Goal: Complete application form

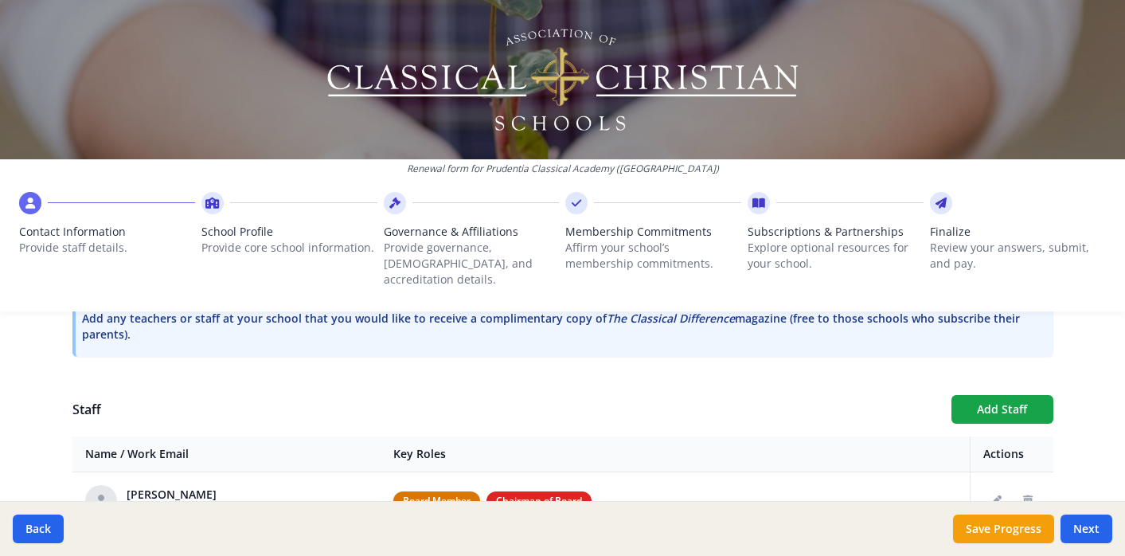
scroll to position [503, 0]
click at [985, 396] on button "Add Staff" at bounding box center [1002, 410] width 102 height 29
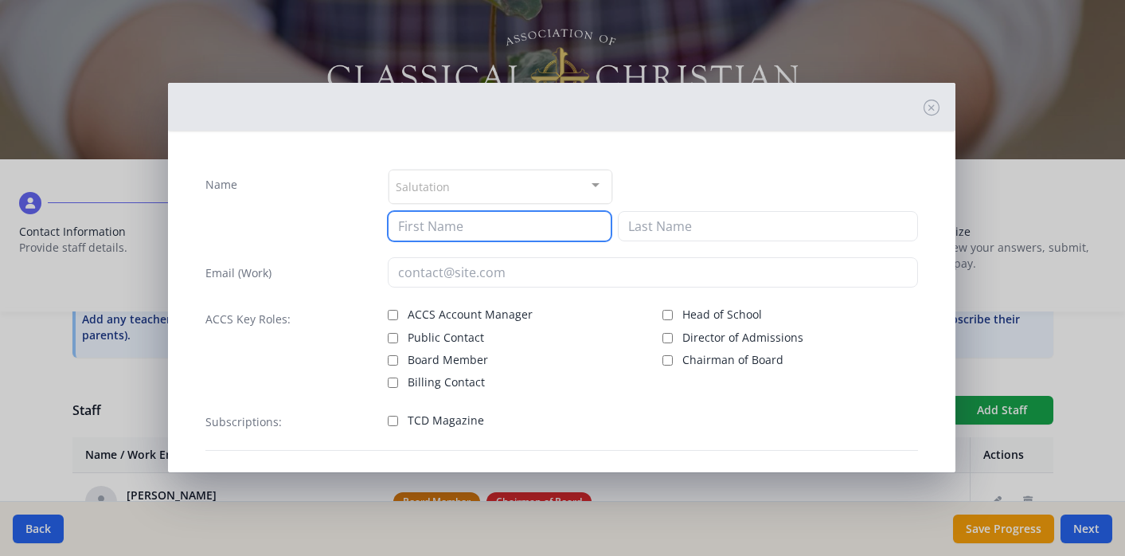
click at [563, 232] on input at bounding box center [500, 226] width 224 height 30
drag, startPoint x: 451, startPoint y: 228, endPoint x: 537, endPoint y: 232, distance: 86.1
click at [537, 233] on input "[PERSON_NAME]" at bounding box center [500, 226] width 224 height 30
type input "[PERSON_NAME]"
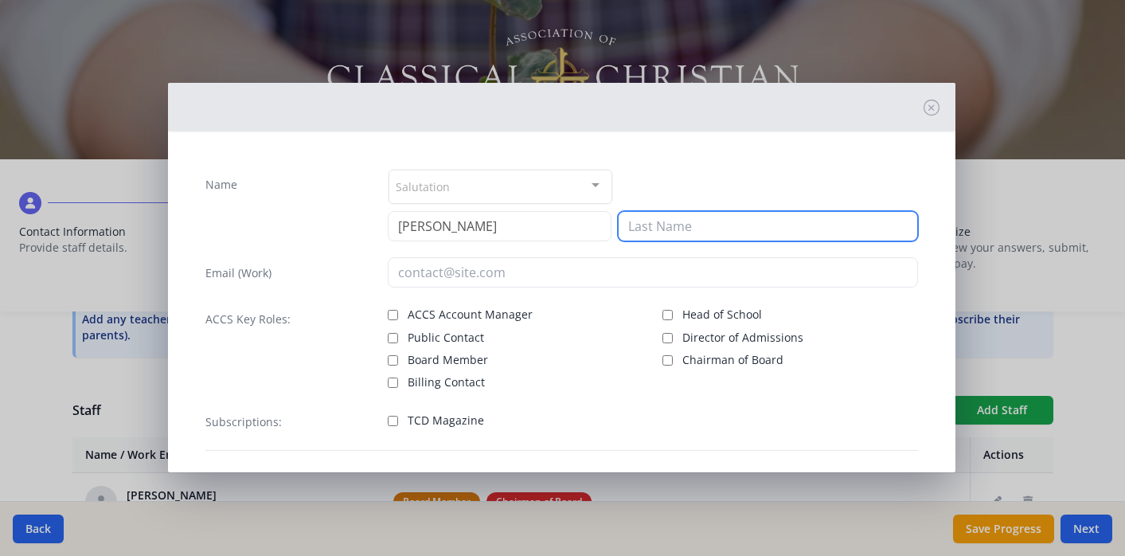
click at [677, 222] on input at bounding box center [768, 226] width 300 height 30
paste input "[PERSON_NAME]"
type input "[PERSON_NAME]"
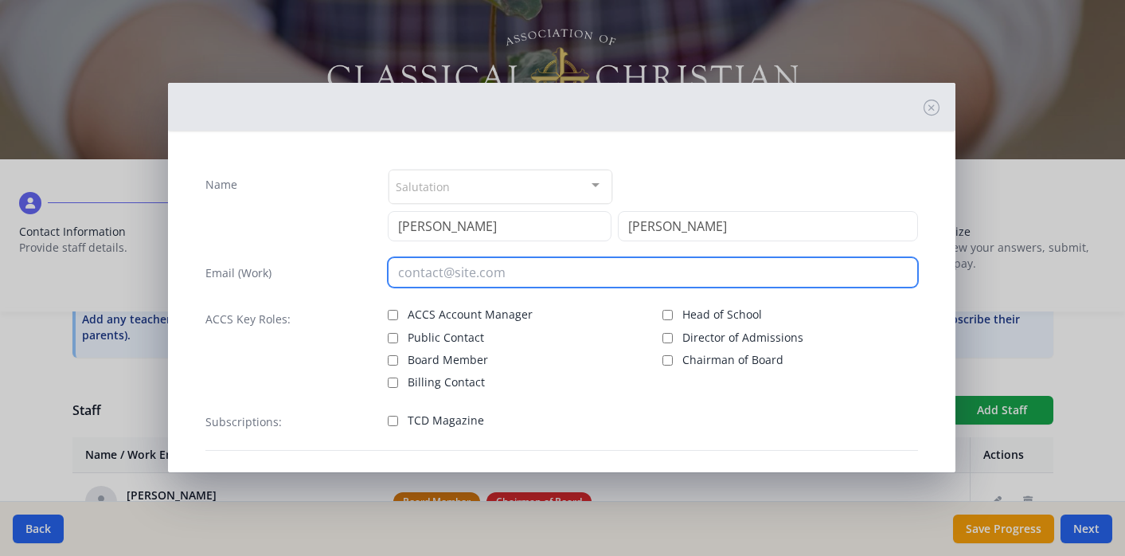
click at [520, 271] on input "email" at bounding box center [653, 272] width 530 height 30
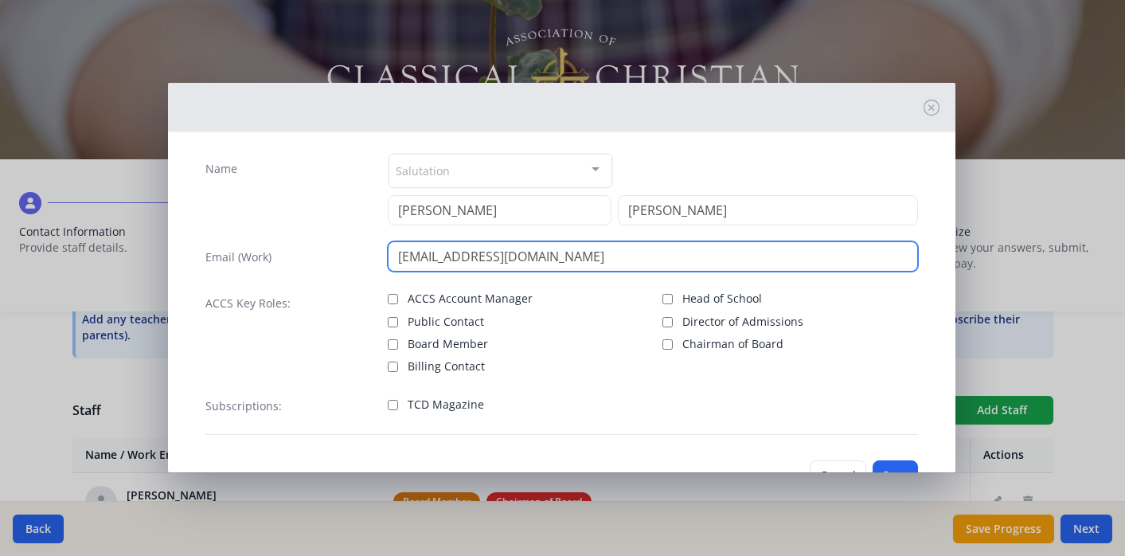
scroll to position [14, 0]
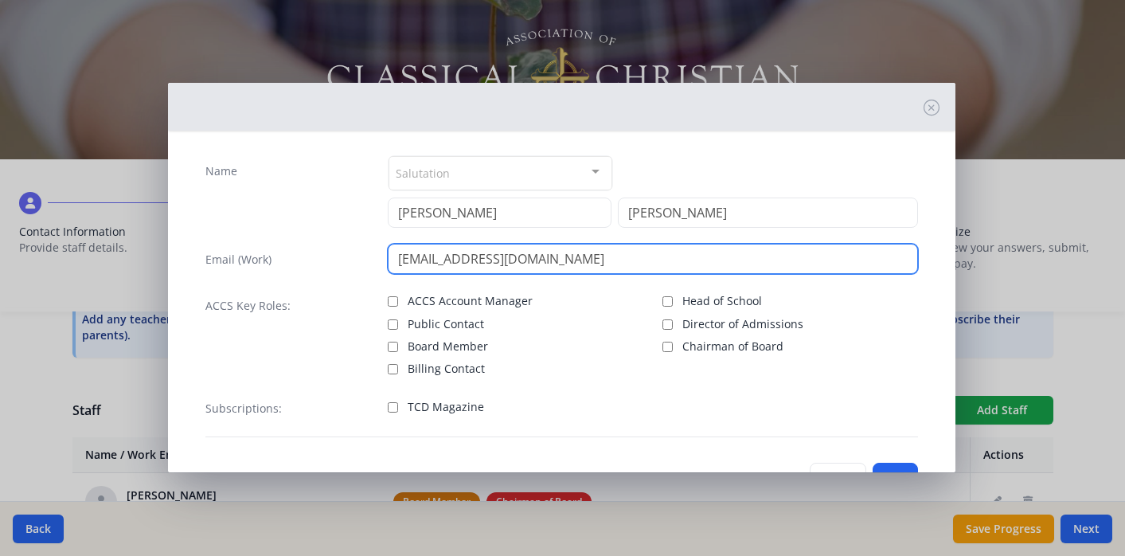
drag, startPoint x: 396, startPoint y: 256, endPoint x: 457, endPoint y: 260, distance: 60.6
click at [458, 260] on input "[EMAIL_ADDRESS][DOMAIN_NAME]" at bounding box center [653, 259] width 530 height 30
type input "[EMAIL_ADDRESS][DOMAIN_NAME]"
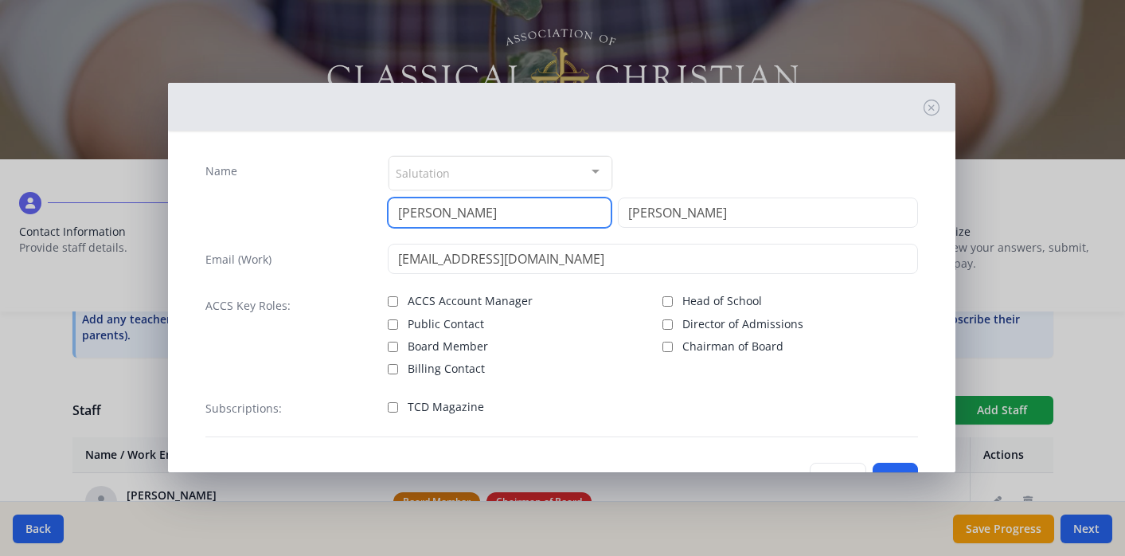
drag, startPoint x: 398, startPoint y: 211, endPoint x: 462, endPoint y: 214, distance: 63.8
click at [461, 217] on input "[PERSON_NAME]" at bounding box center [500, 212] width 224 height 30
type input "[PERSON_NAME]"
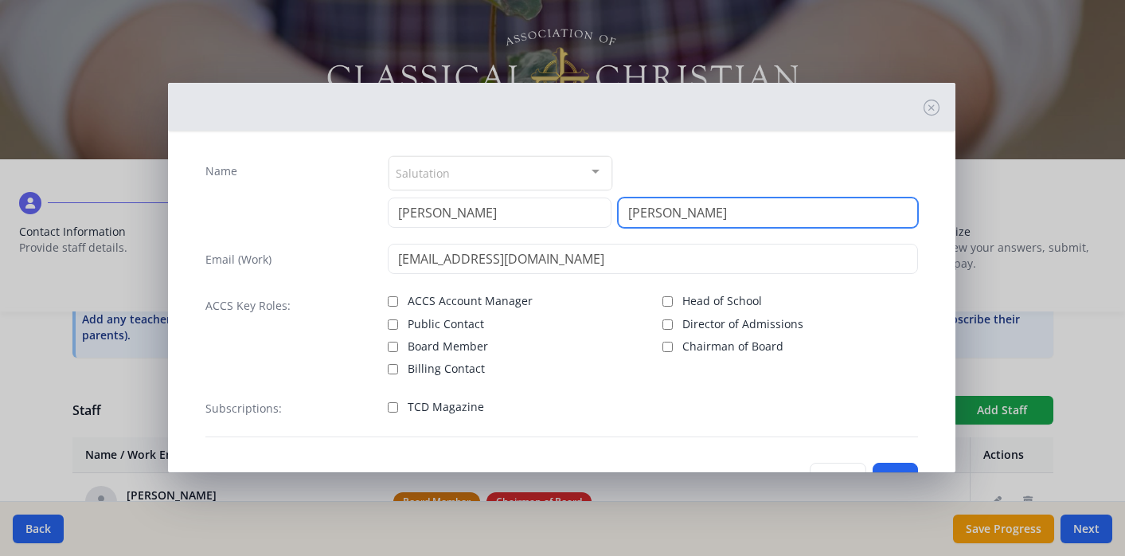
drag, startPoint x: 628, startPoint y: 214, endPoint x: 730, endPoint y: 212, distance: 101.9
click at [730, 216] on input "[PERSON_NAME]" at bounding box center [768, 212] width 300 height 30
type input "[PERSON_NAME]"
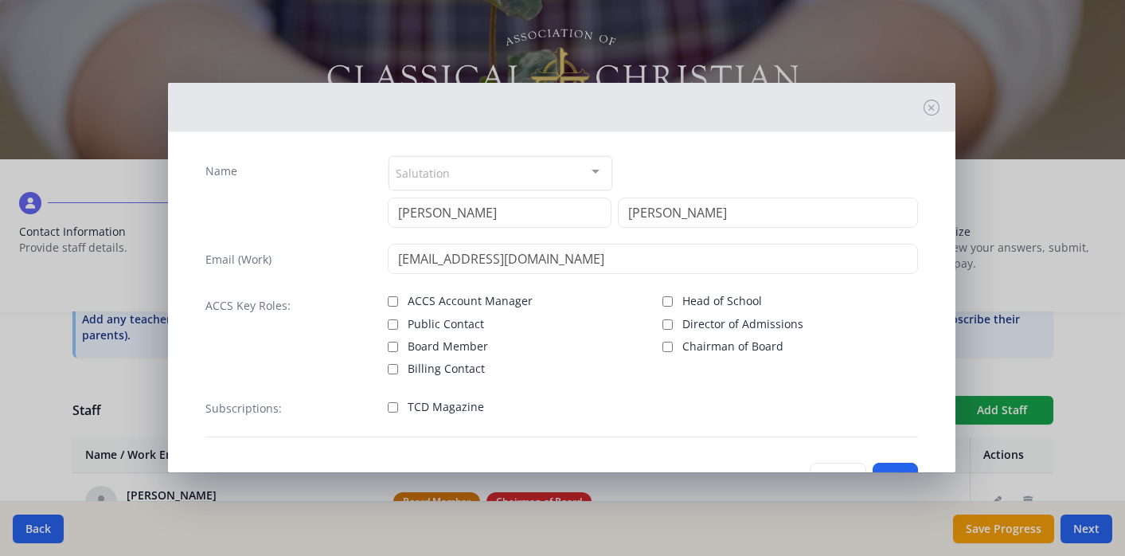
click at [619, 324] on label "Public Contact" at bounding box center [516, 322] width 256 height 19
click at [398, 324] on input "Public Contact" at bounding box center [393, 324] width 10 height 10
checkbox input "true"
click at [394, 341] on input "Board Member" at bounding box center [393, 346] width 10 height 10
checkbox input "true"
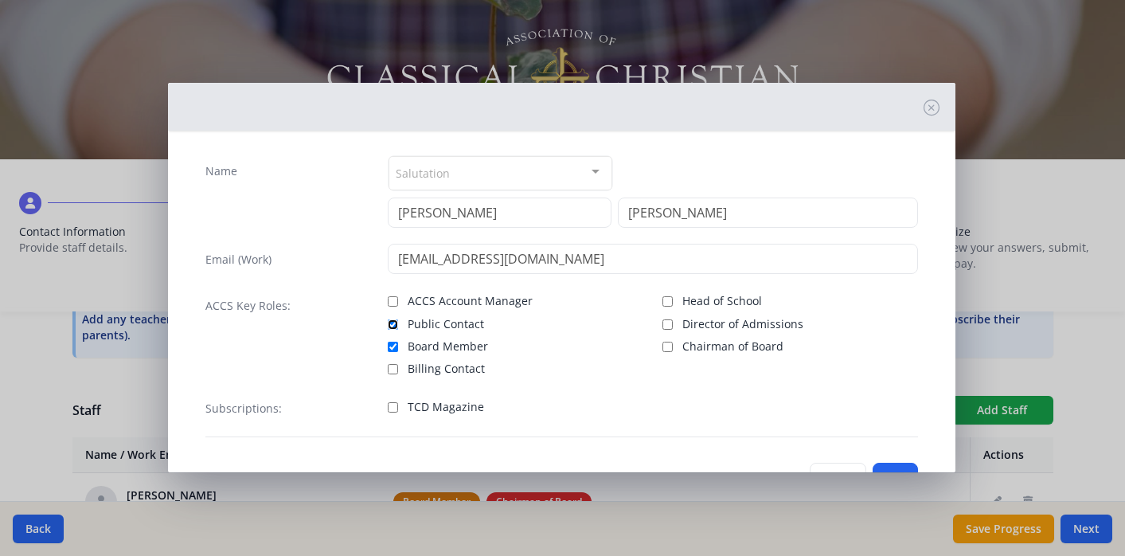
click at [392, 325] on input "Public Contact" at bounding box center [393, 324] width 10 height 10
checkbox input "false"
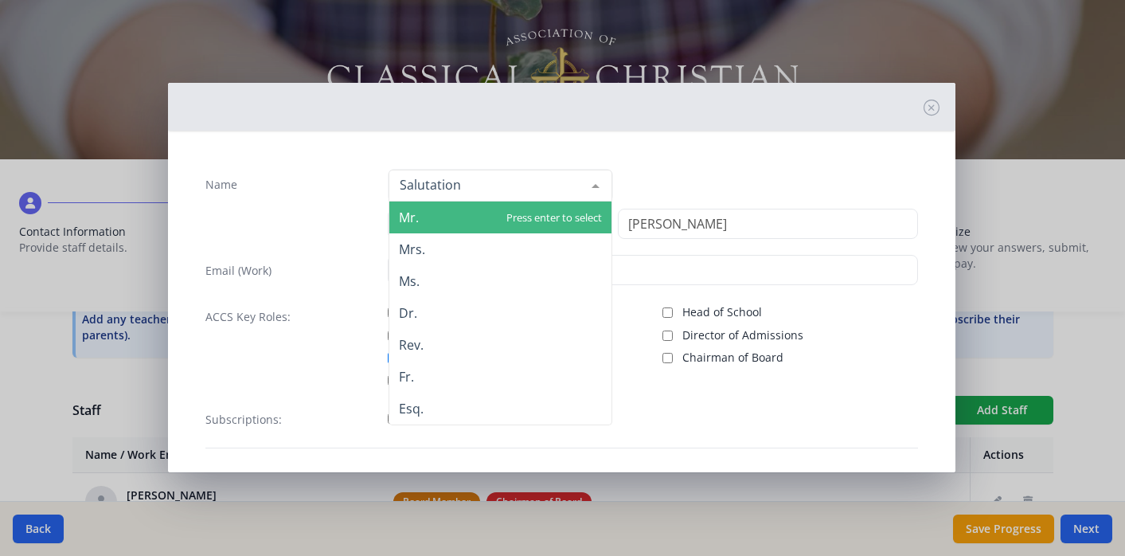
click at [597, 184] on div at bounding box center [595, 185] width 32 height 30
click at [431, 220] on span "Mr." at bounding box center [500, 217] width 222 height 32
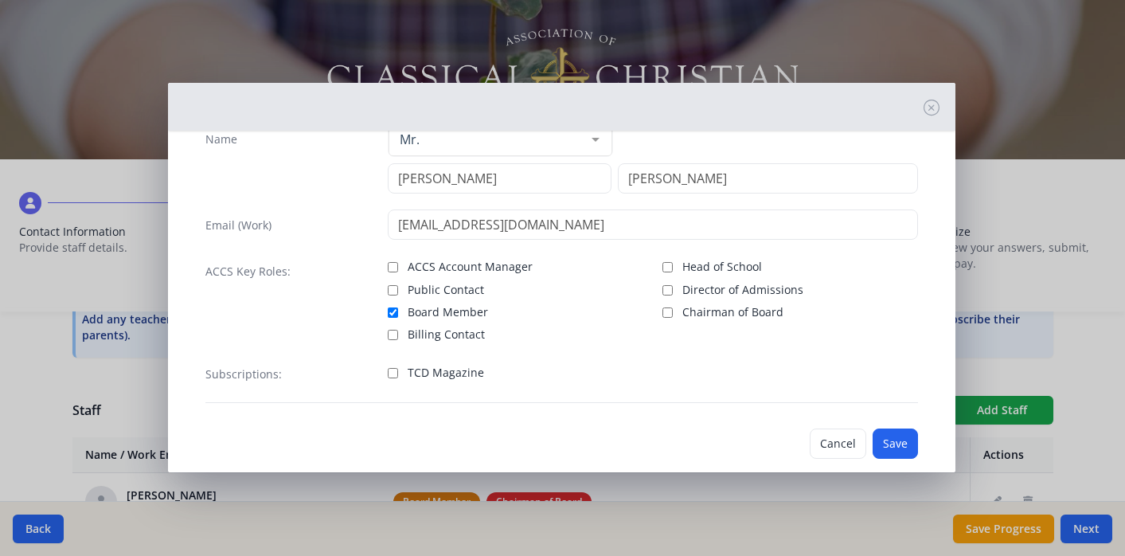
scroll to position [70, 0]
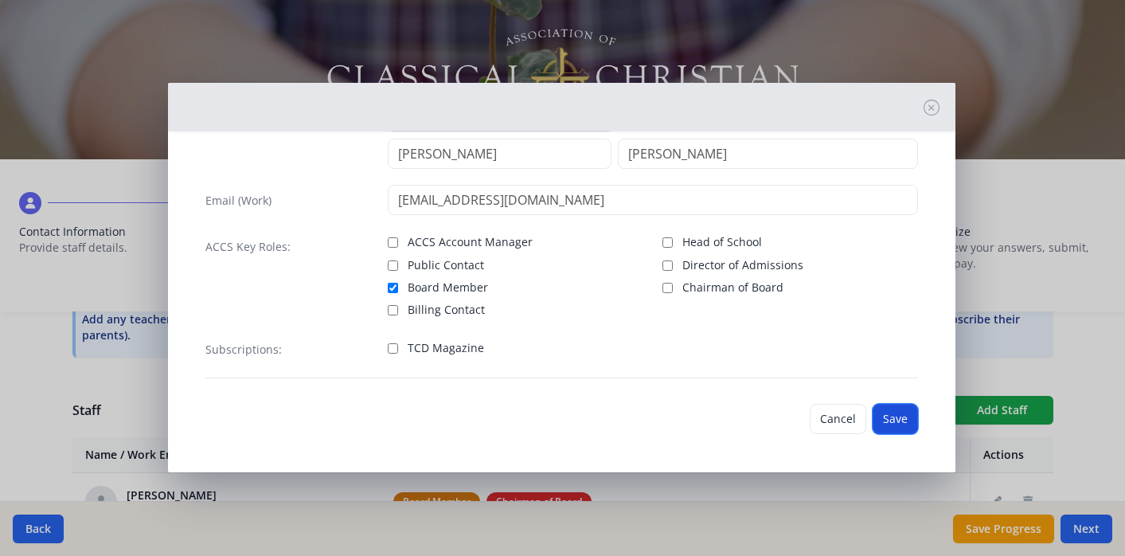
click at [896, 423] on button "Save" at bounding box center [894, 419] width 45 height 30
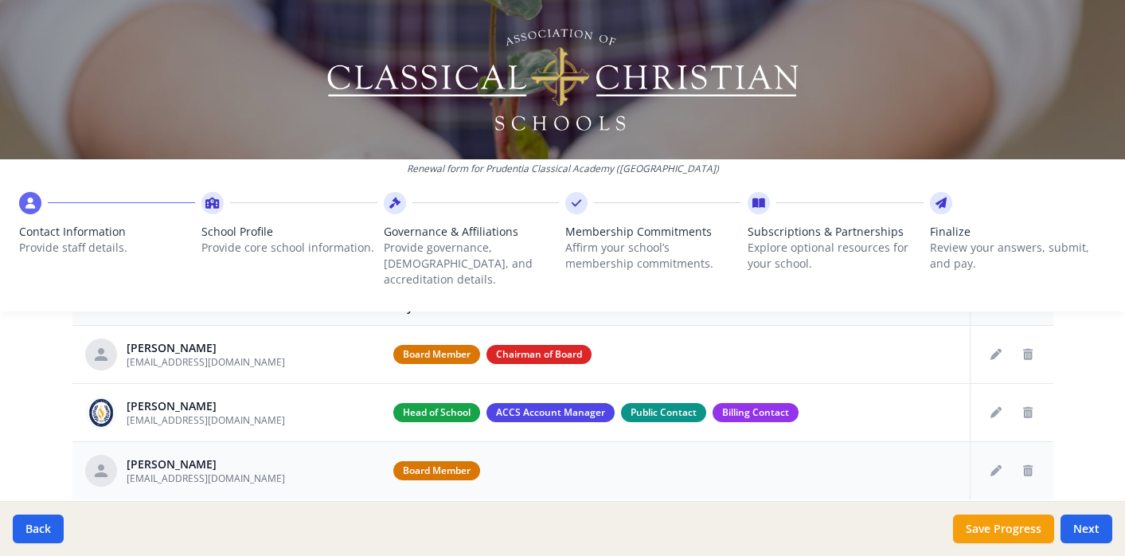
scroll to position [659, 0]
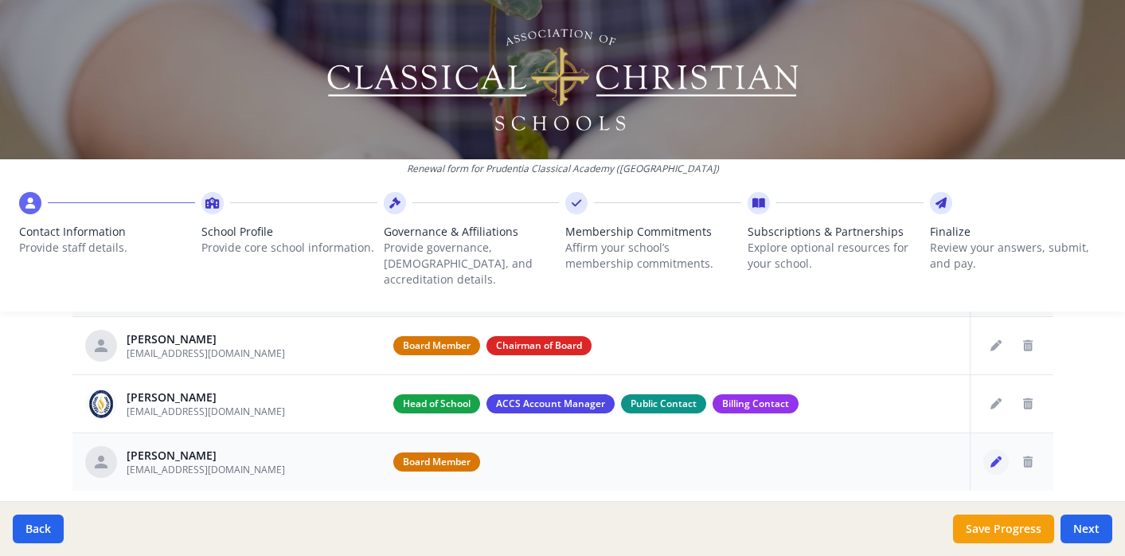
click at [995, 456] on icon "Edit staff" at bounding box center [995, 461] width 11 height 11
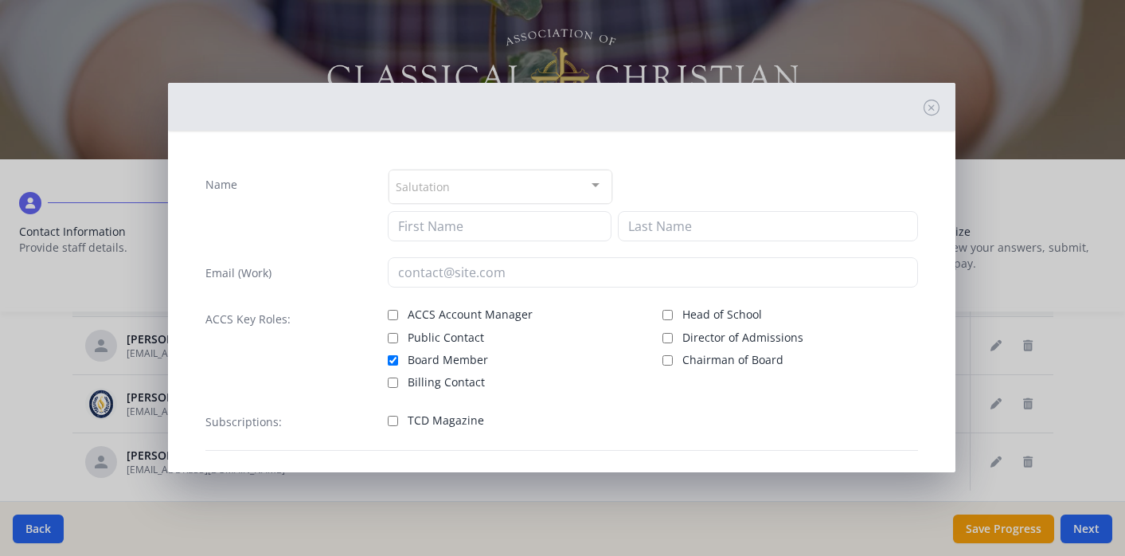
type input "[PERSON_NAME]"
type input "[EMAIL_ADDRESS][DOMAIN_NAME]"
checkbox input "true"
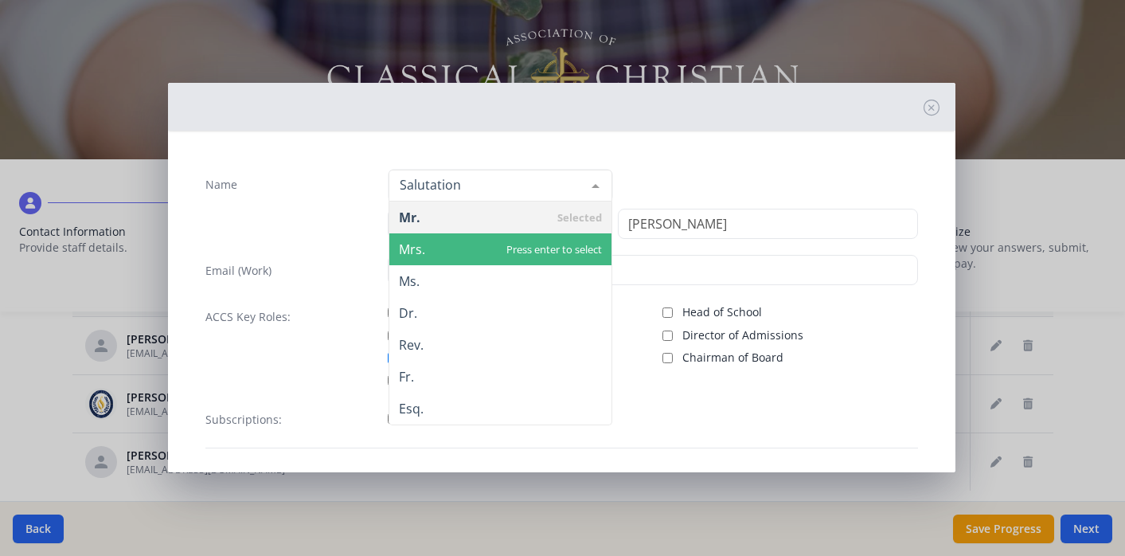
click at [418, 248] on span "Mrs." at bounding box center [412, 249] width 26 height 18
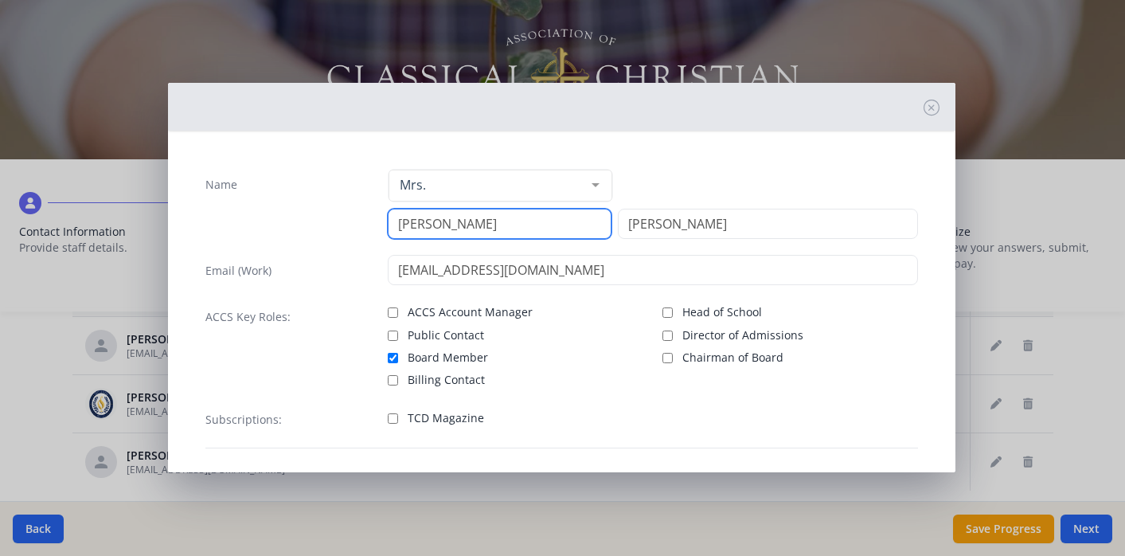
drag, startPoint x: 396, startPoint y: 224, endPoint x: 457, endPoint y: 228, distance: 60.7
click at [457, 228] on input "[PERSON_NAME]" at bounding box center [500, 224] width 224 height 30
type input "[PERSON_NAME]"
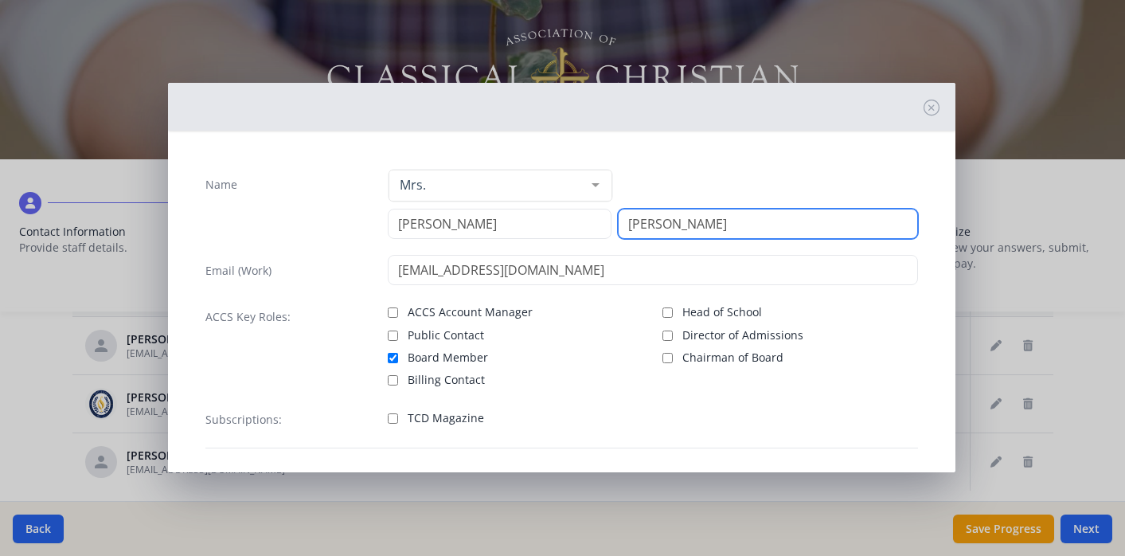
drag, startPoint x: 630, startPoint y: 228, endPoint x: 698, endPoint y: 224, distance: 67.8
click at [693, 228] on input "[PERSON_NAME]" at bounding box center [768, 224] width 300 height 30
type input "[PERSON_NAME]"
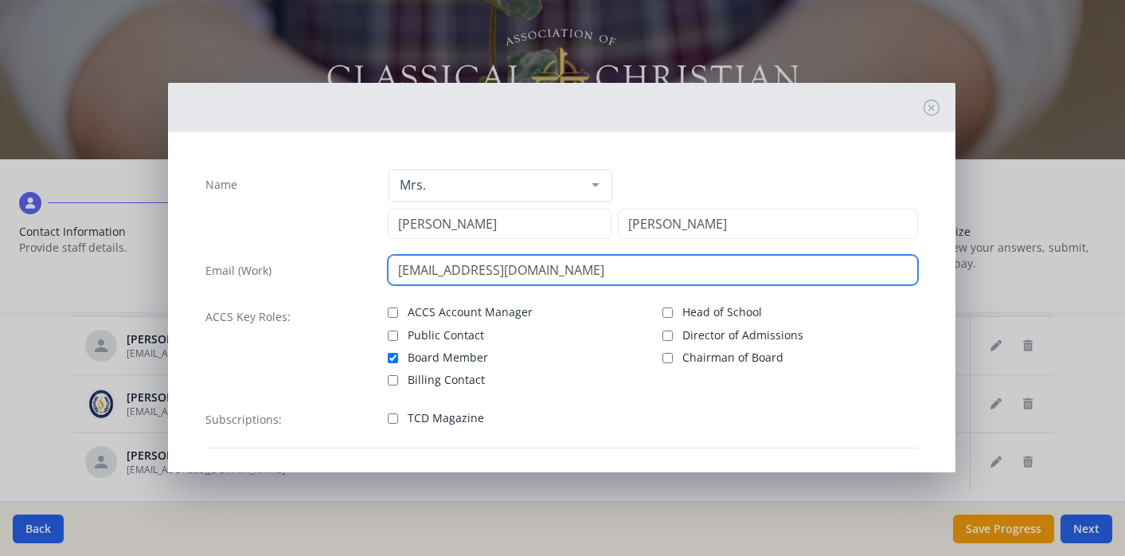
drag, startPoint x: 396, startPoint y: 271, endPoint x: 440, endPoint y: 274, distance: 43.8
click at [440, 274] on input "[EMAIL_ADDRESS][DOMAIN_NAME]" at bounding box center [653, 270] width 530 height 30
type input "[EMAIL_ADDRESS][DOMAIN_NAME]"
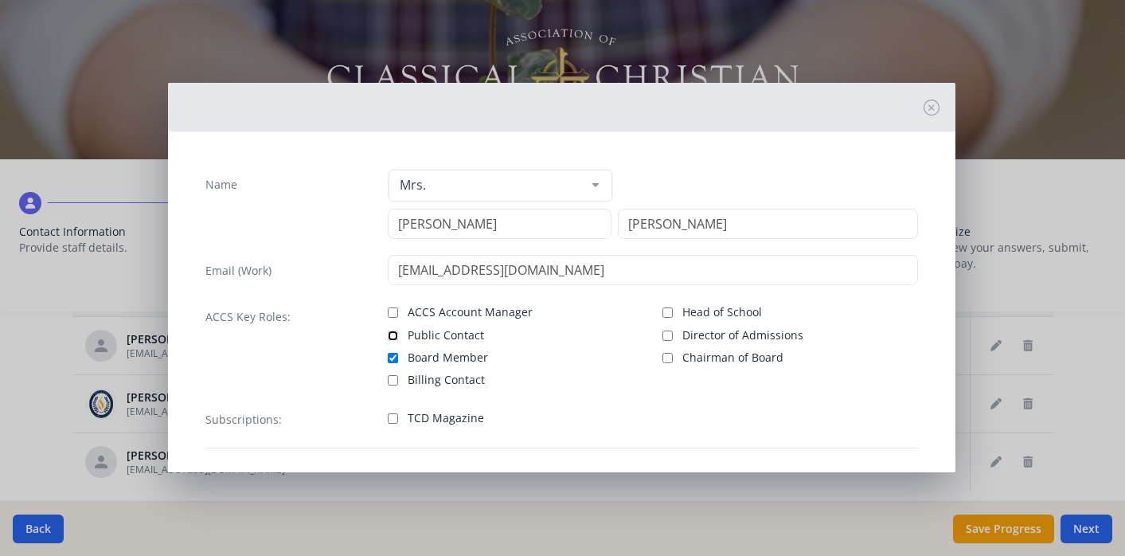
click at [392, 331] on input "Public Contact" at bounding box center [393, 335] width 10 height 10
checkbox input "true"
click at [394, 360] on input "Board Member" at bounding box center [393, 358] width 10 height 10
checkbox input "false"
click at [538, 372] on label "Billing Contact" at bounding box center [516, 378] width 256 height 19
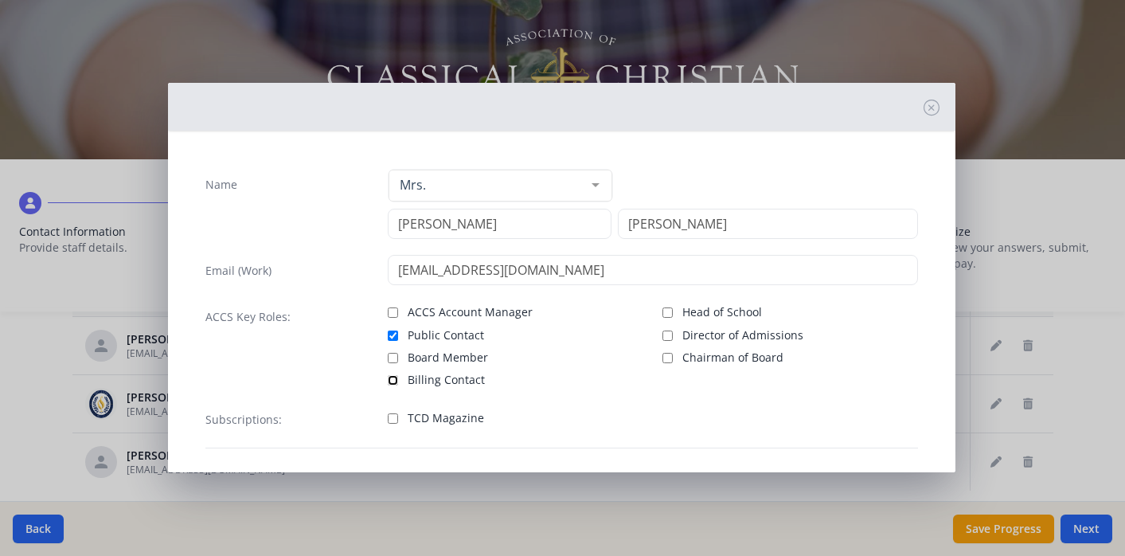
click at [398, 375] on input "Billing Contact" at bounding box center [393, 380] width 10 height 10
click at [393, 375] on input "Billing Contact" at bounding box center [393, 380] width 10 height 10
checkbox input "false"
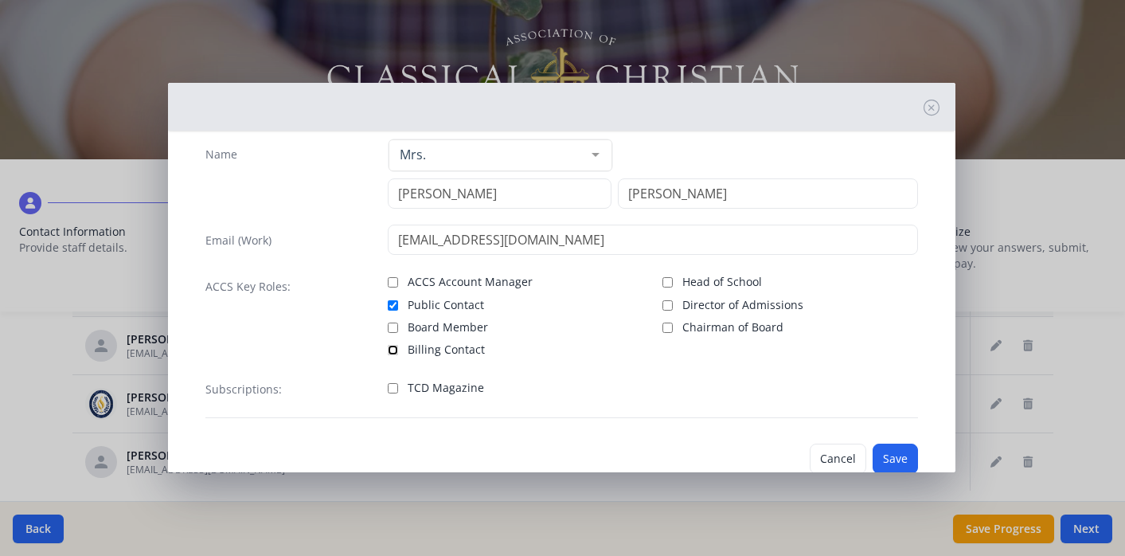
scroll to position [70, 0]
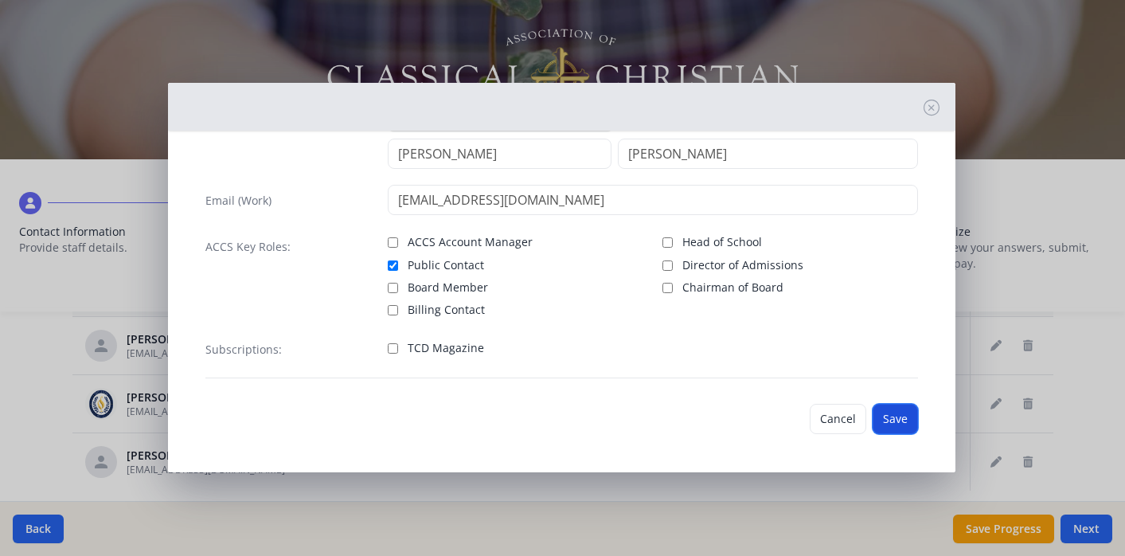
click at [887, 419] on button "Save" at bounding box center [894, 419] width 45 height 30
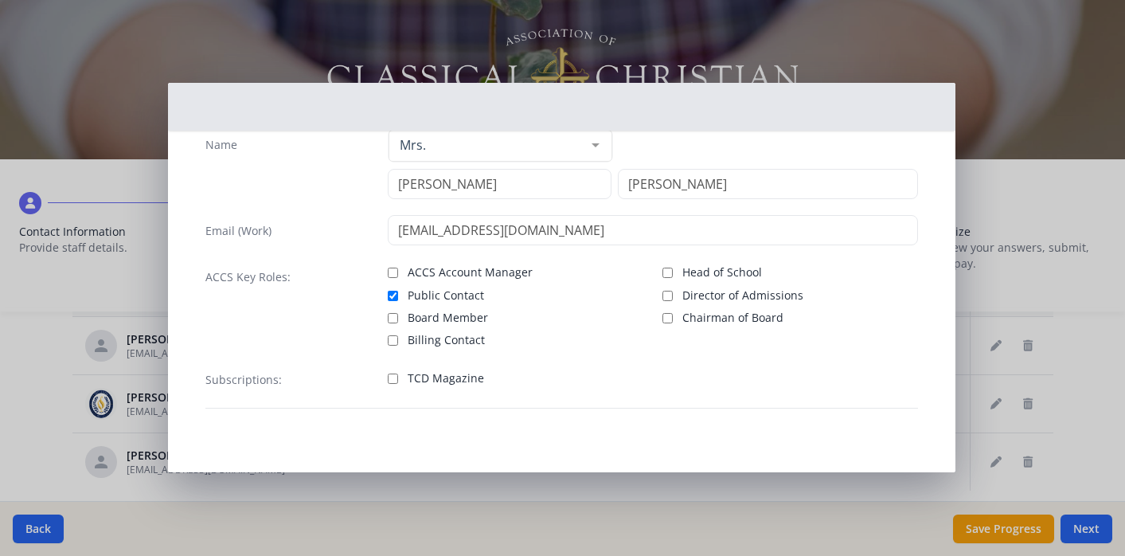
scroll to position [40, 0]
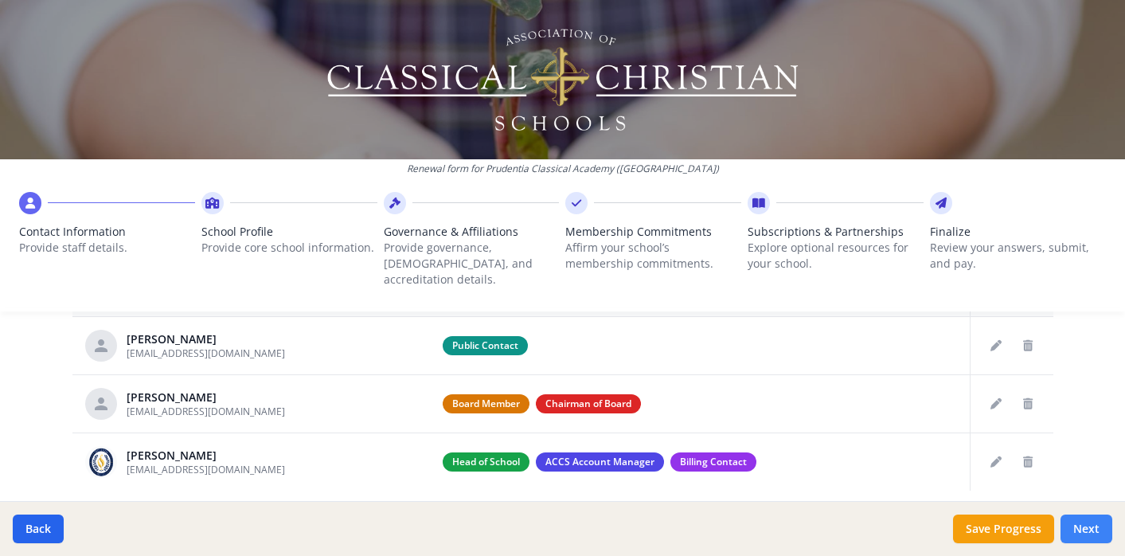
click at [1087, 533] on button "Next" at bounding box center [1086, 528] width 52 height 29
type input "[PHONE_NUMBER]"
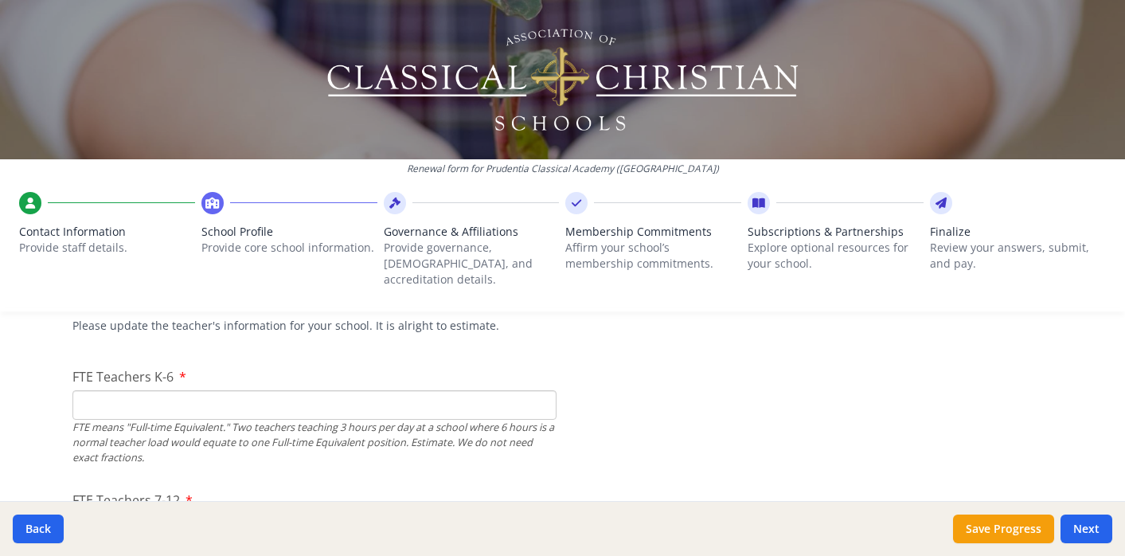
scroll to position [978, 0]
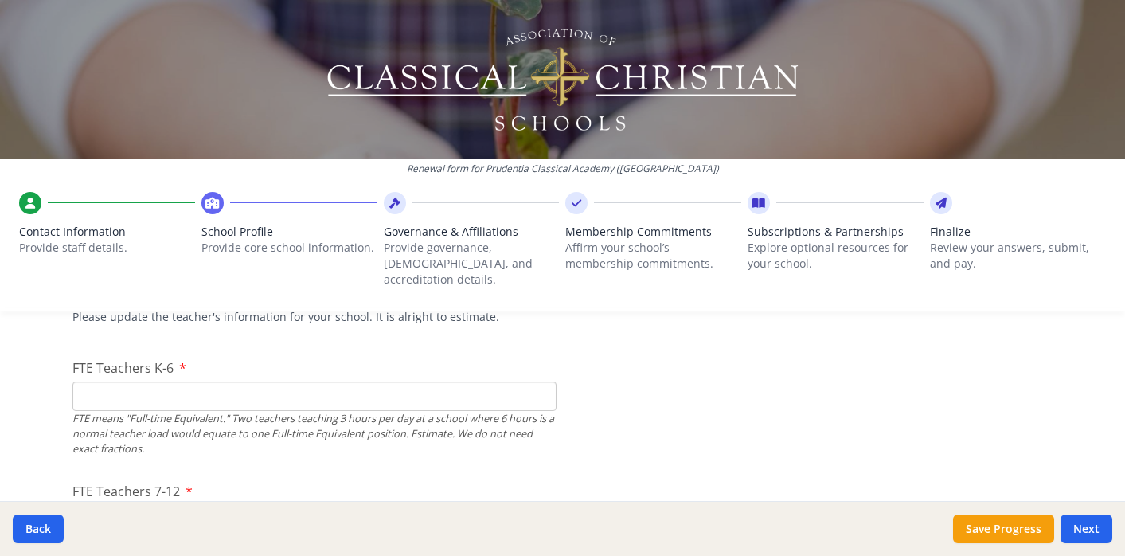
click at [109, 381] on input "FTE Teachers K-6" at bounding box center [314, 395] width 484 height 29
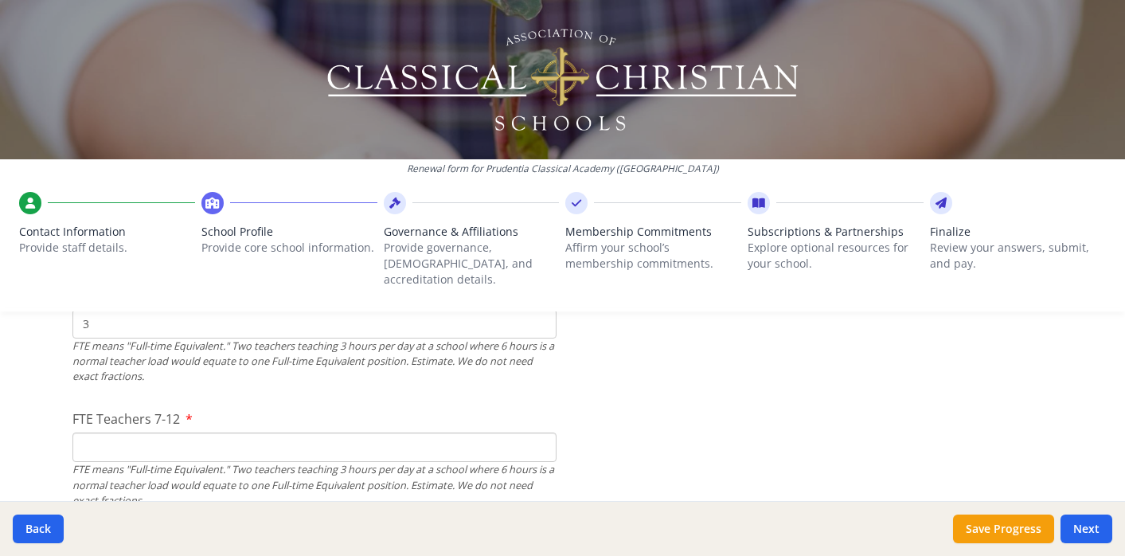
scroll to position [1056, 0]
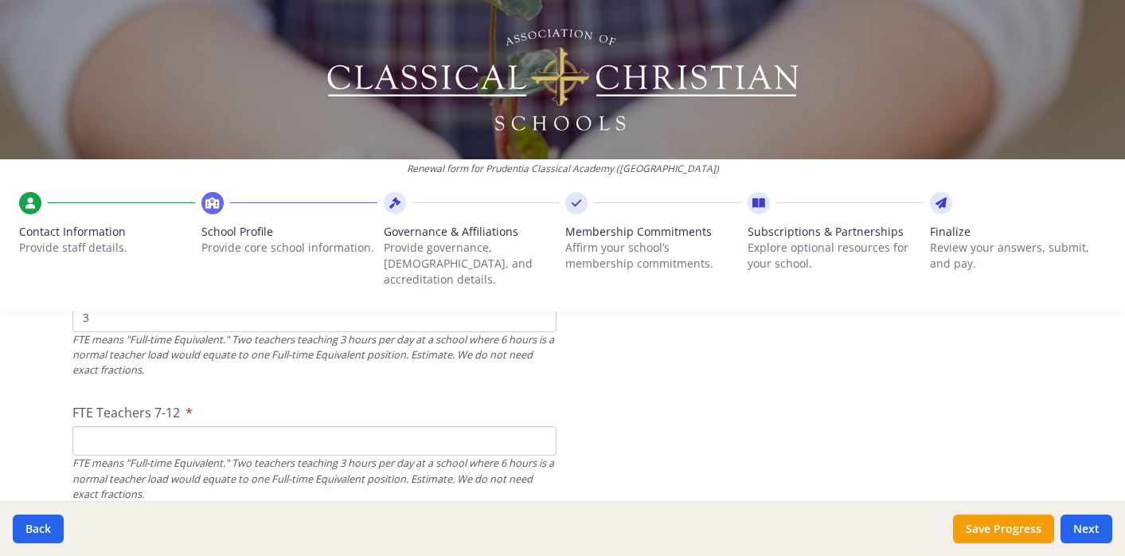
type input "3"
click at [106, 426] on input "FTE Teachers 7-12" at bounding box center [314, 440] width 484 height 29
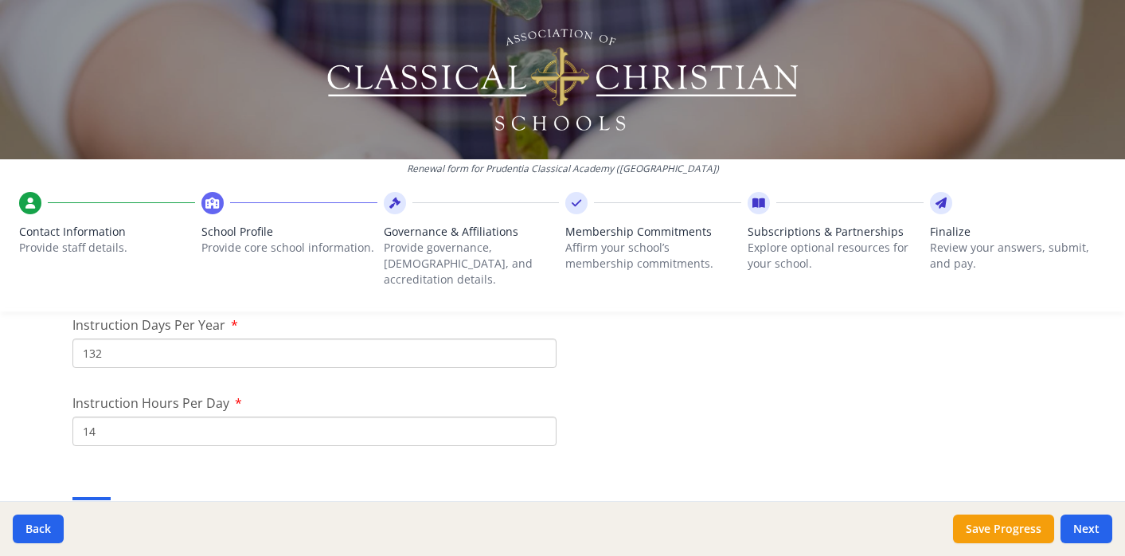
scroll to position [1467, 0]
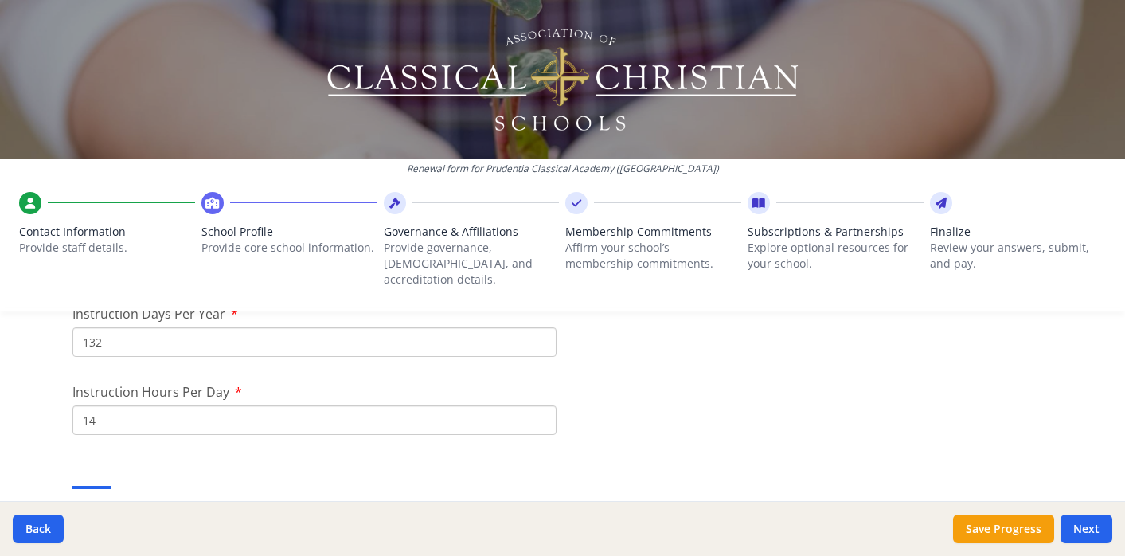
type input "3"
drag, startPoint x: 81, startPoint y: 402, endPoint x: 110, endPoint y: 403, distance: 28.7
click at [110, 405] on input "14" at bounding box center [314, 419] width 484 height 29
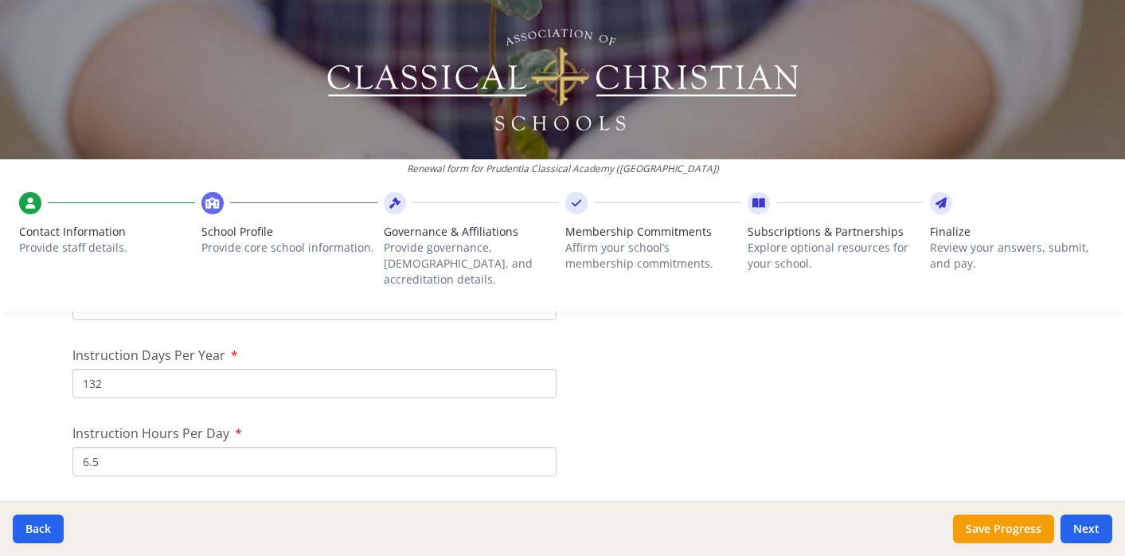
scroll to position [1426, 0]
type input "6.5"
drag, startPoint x: 80, startPoint y: 369, endPoint x: 111, endPoint y: 369, distance: 30.3
click at [111, 369] on input "132" at bounding box center [314, 382] width 484 height 29
type input "68"
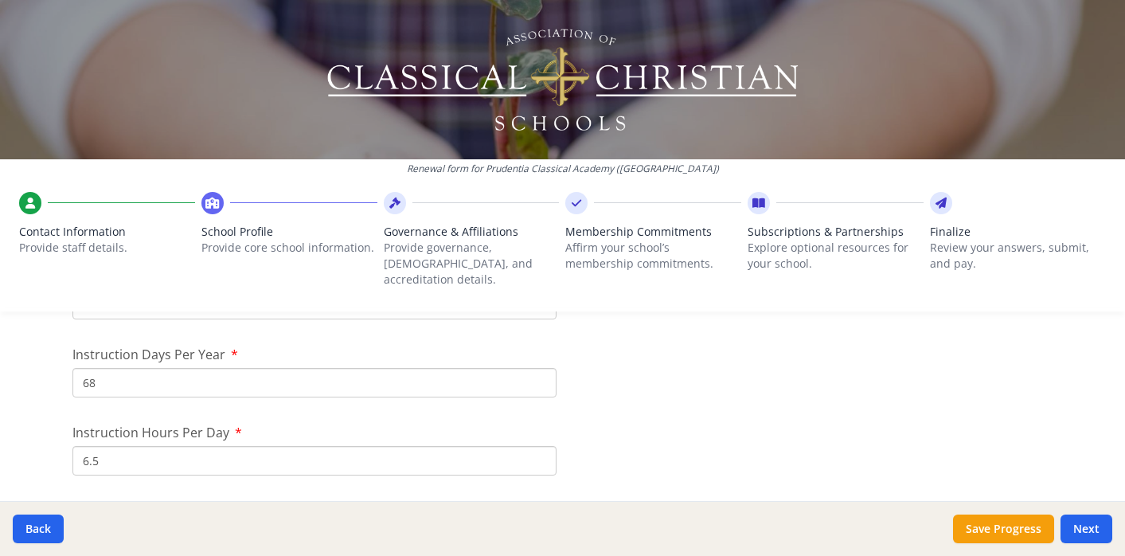
click at [90, 365] on input "2" at bounding box center [314, 379] width 484 height 29
type input "3"
click at [541, 365] on input "3" at bounding box center [314, 379] width 484 height 29
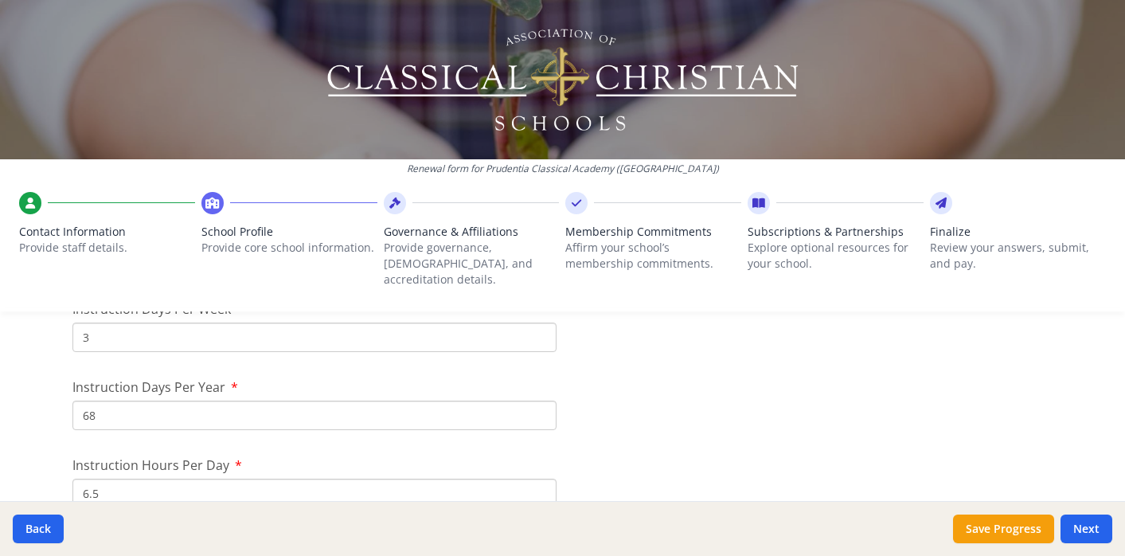
scroll to position [1391, 0]
drag, startPoint x: 82, startPoint y: 402, endPoint x: 97, endPoint y: 404, distance: 15.2
click at [97, 404] on input "68" at bounding box center [314, 418] width 484 height 29
drag, startPoint x: 85, startPoint y: 400, endPoint x: 105, endPoint y: 400, distance: 19.9
click at [105, 404] on input "102" at bounding box center [314, 418] width 484 height 29
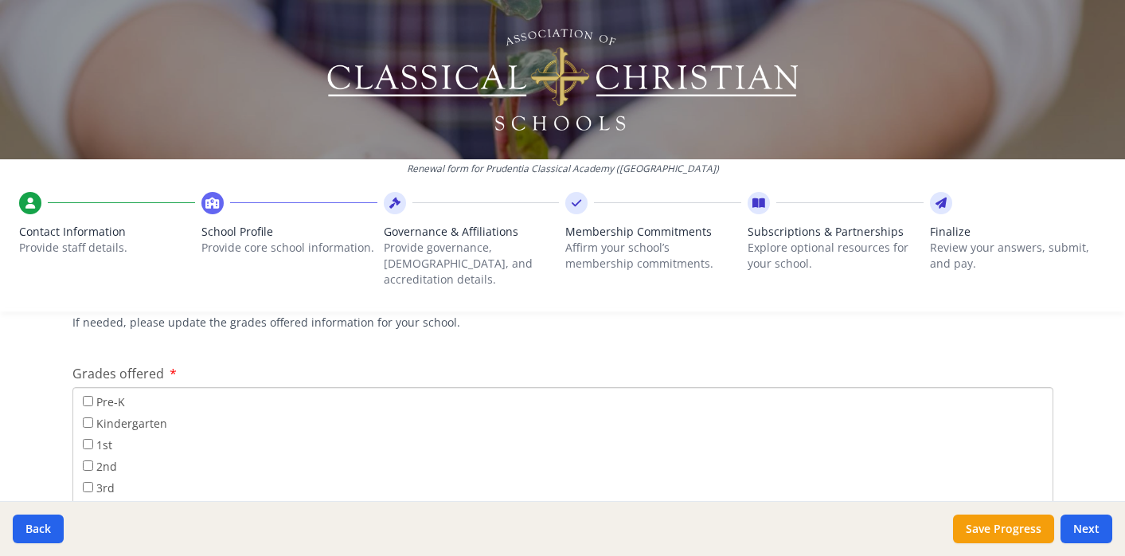
scroll to position [2610, 0]
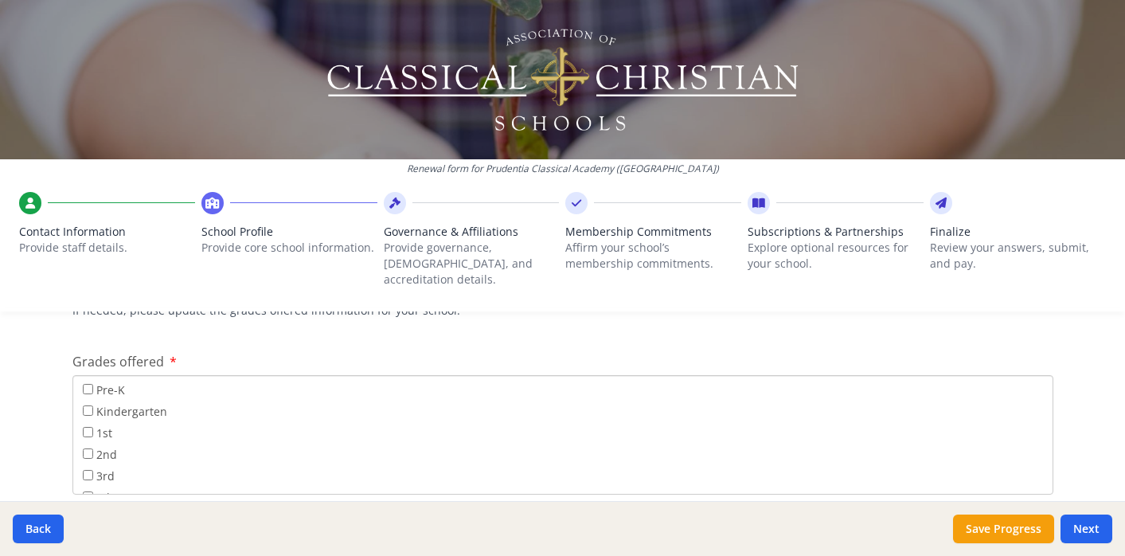
type input "90"
click at [84, 405] on input "Kindergarten" at bounding box center [88, 410] width 10 height 10
checkbox input "true"
click at [85, 427] on input "1st" at bounding box center [88, 432] width 10 height 10
checkbox input "true"
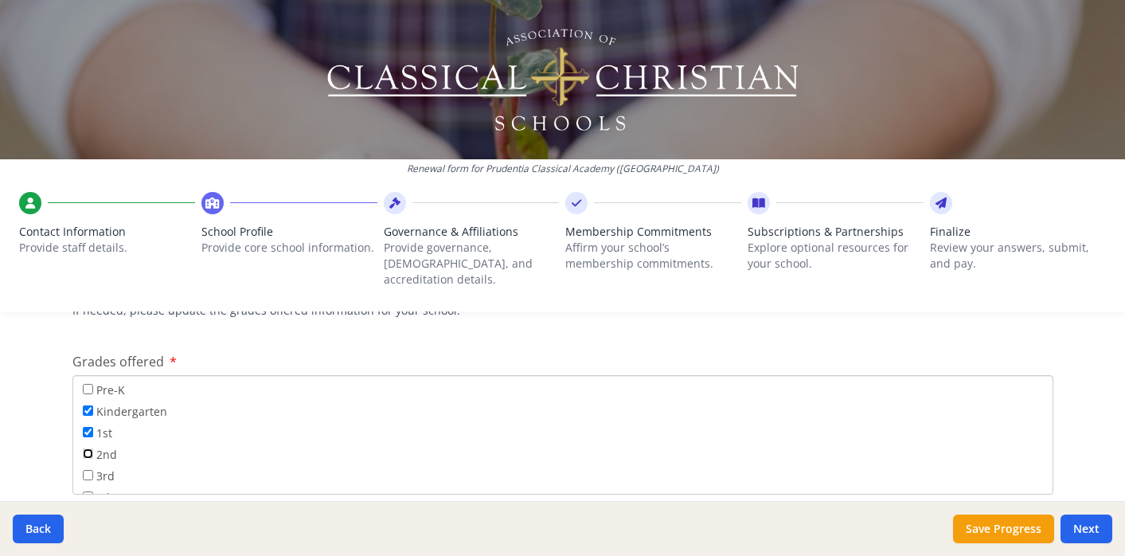
click at [86, 448] on input "2nd" at bounding box center [88, 453] width 10 height 10
checkbox input "true"
click at [85, 418] on input "5th" at bounding box center [88, 423] width 10 height 10
checkbox input "false"
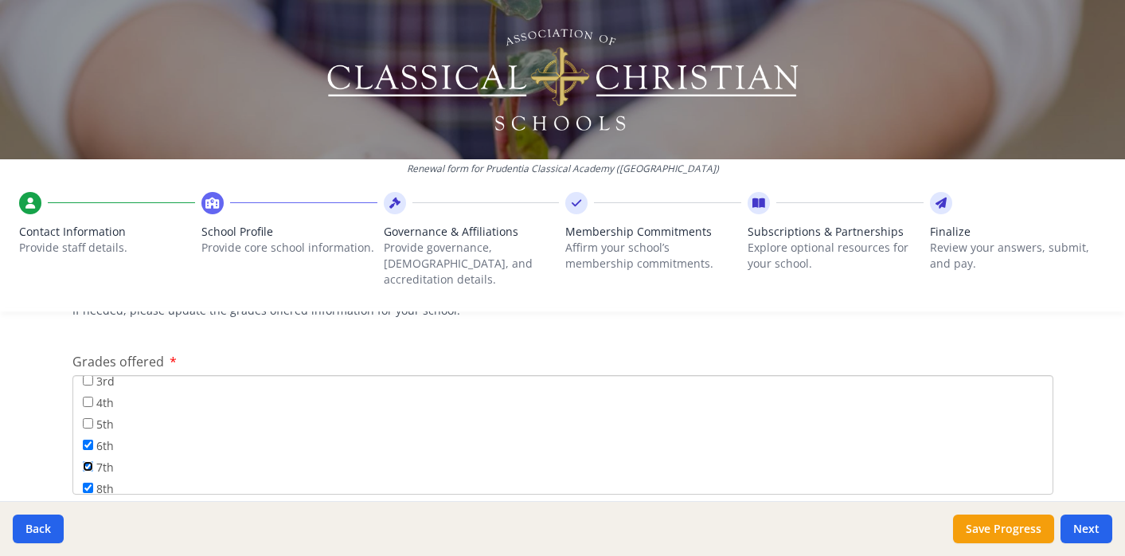
click at [88, 461] on input "7th" at bounding box center [88, 466] width 10 height 10
checkbox input "false"
click at [85, 479] on label "8th" at bounding box center [98, 488] width 31 height 18
click at [85, 482] on input "8th" at bounding box center [88, 487] width 10 height 10
checkbox input "false"
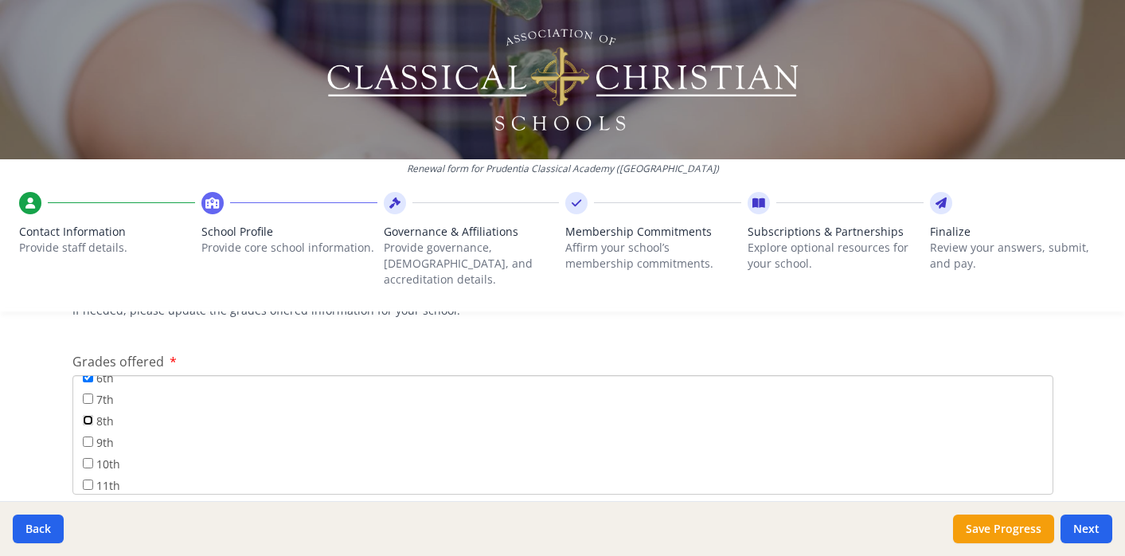
scroll to position [187, 0]
click at [84, 412] on input "9th" at bounding box center [88, 417] width 10 height 10
checkbox input "true"
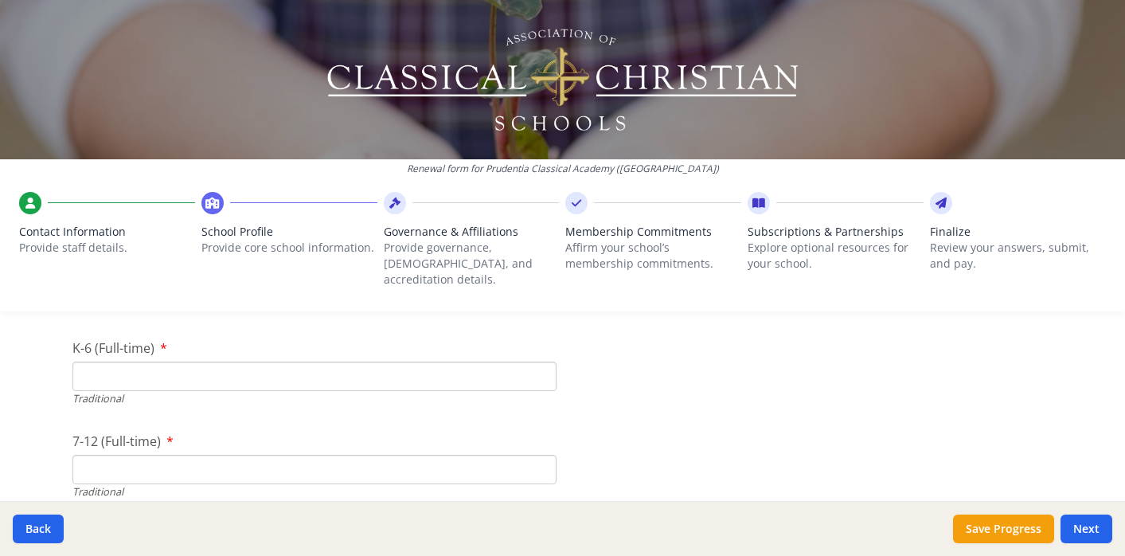
scroll to position [3431, 0]
click at [151, 350] on input "K-6 (Full-time)" at bounding box center [314, 364] width 484 height 29
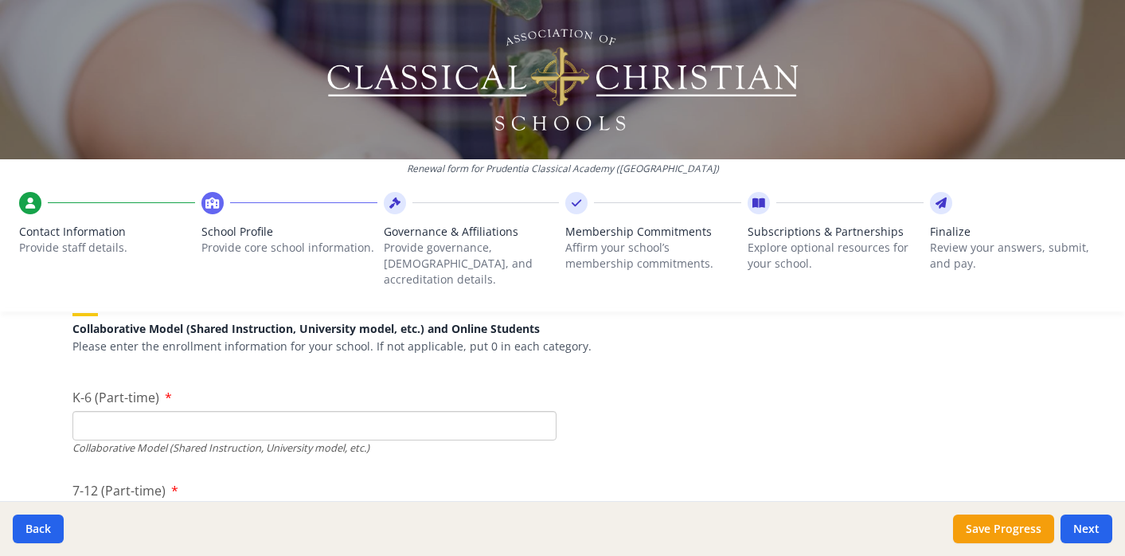
scroll to position [3770, 0]
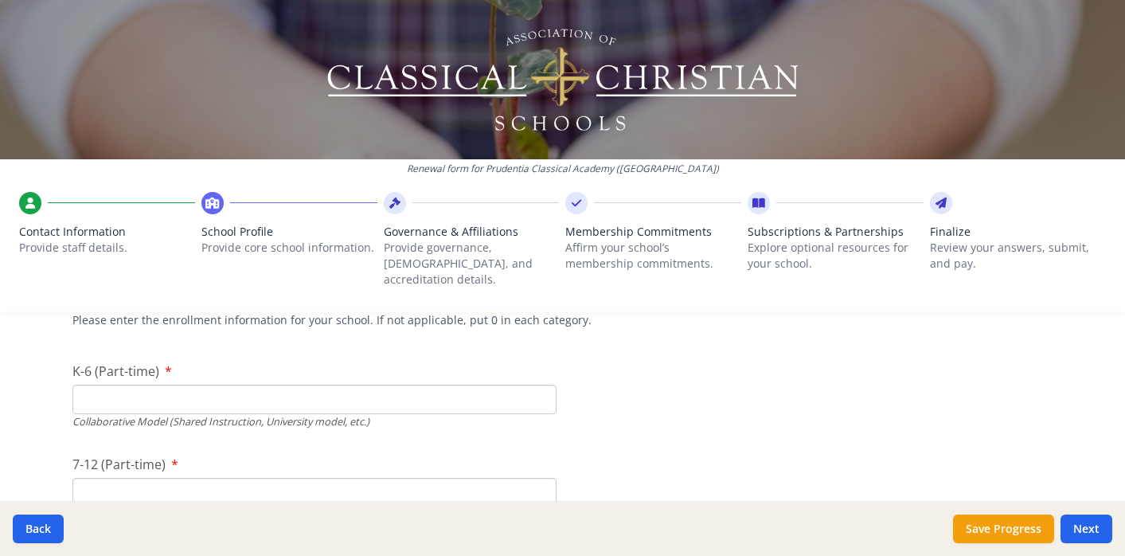
click at [118, 384] on input "K-6 (Part-time)" at bounding box center [314, 398] width 484 height 29
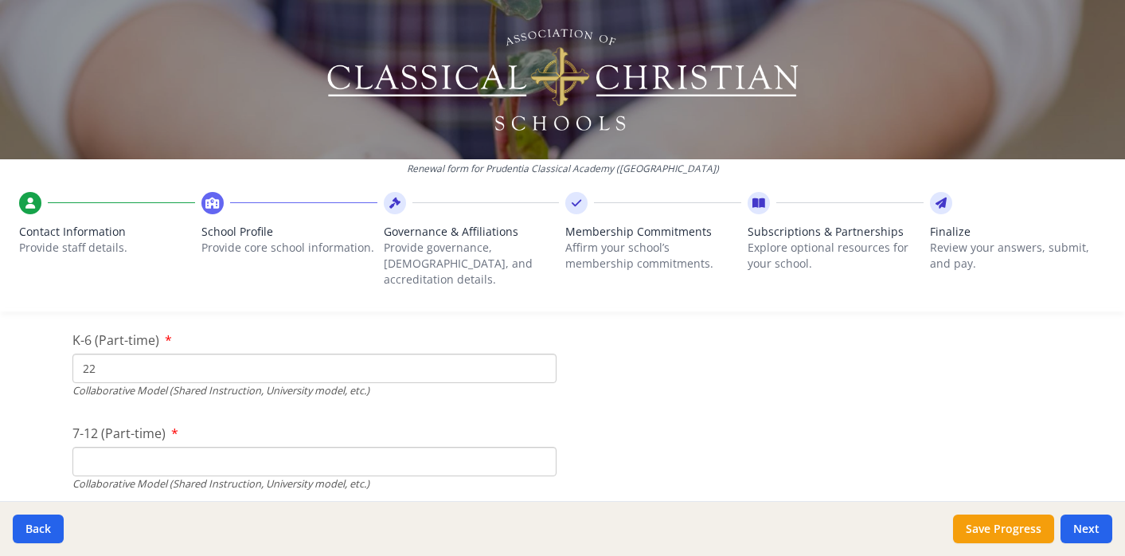
scroll to position [3803, 0]
type input "22"
click at [120, 450] on input "7-12 (Part-time)" at bounding box center [314, 459] width 484 height 29
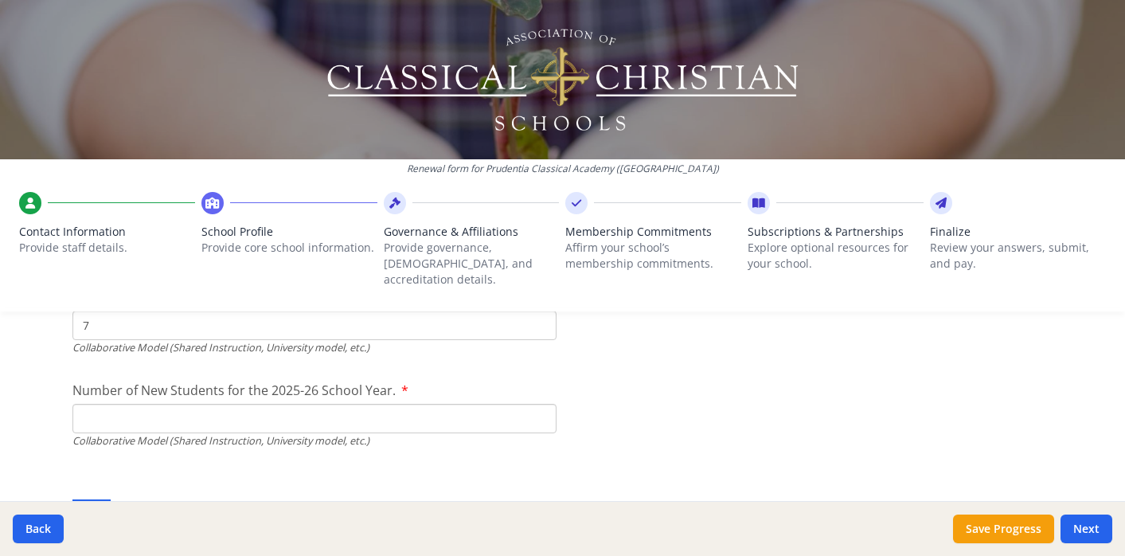
scroll to position [3932, 0]
type input "7"
click at [92, 64] on input "Number of New Students for the 2025-26 School Year." at bounding box center [314, 49] width 484 height 29
click at [154, 478] on div "Tuition - 5-Day Traditional Model Students Please enter the tuition information…" at bounding box center [562, 516] width 981 height 76
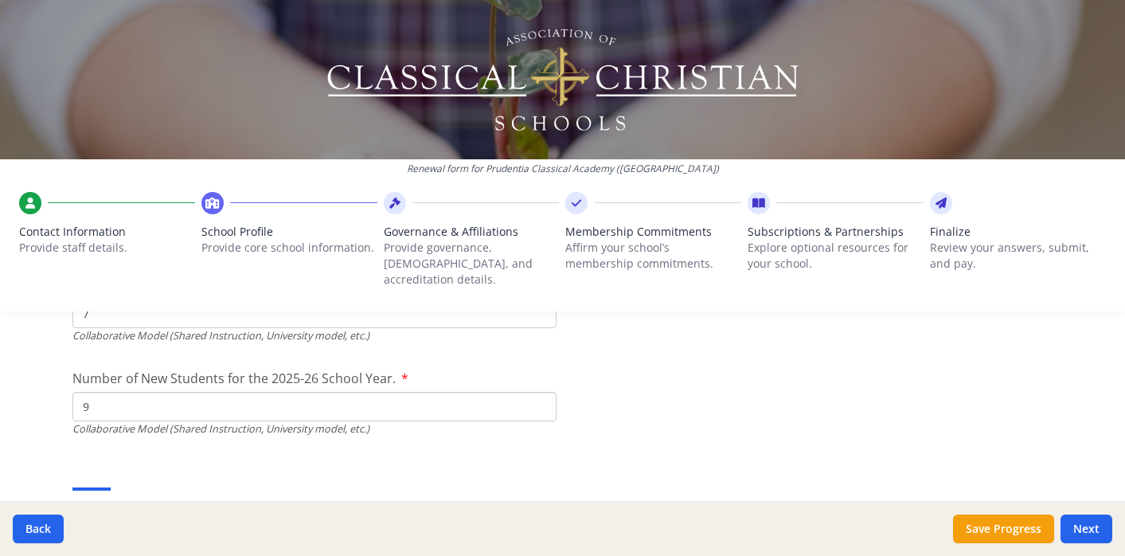
scroll to position [3950, 0]
drag, startPoint x: 80, startPoint y: 385, endPoint x: 98, endPoint y: 385, distance: 18.3
click at [98, 47] on input "9" at bounding box center [314, 32] width 484 height 29
type input "16"
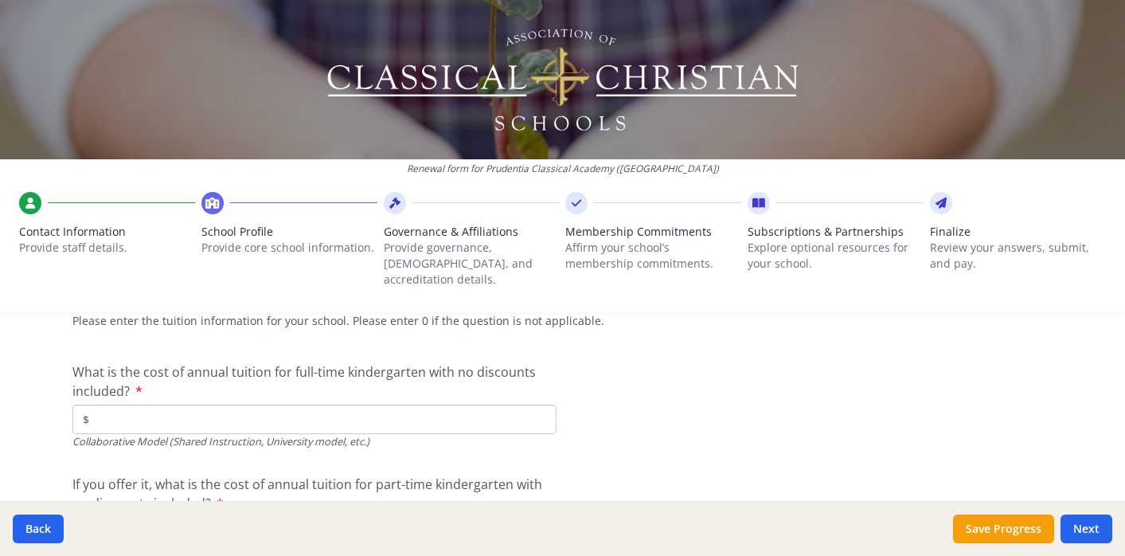
scroll to position [4891, 0]
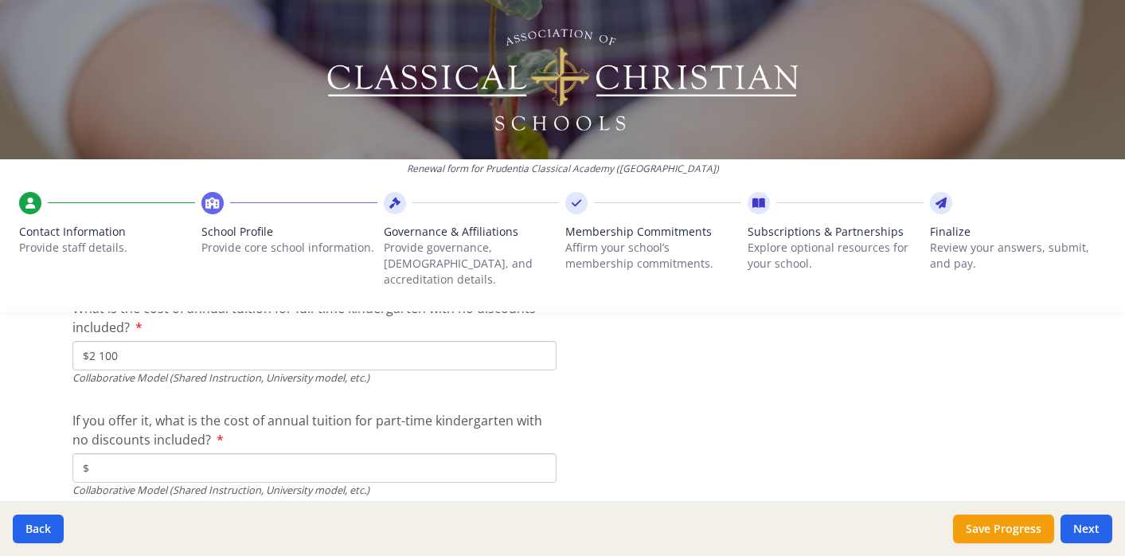
scroll to position [4954, 0]
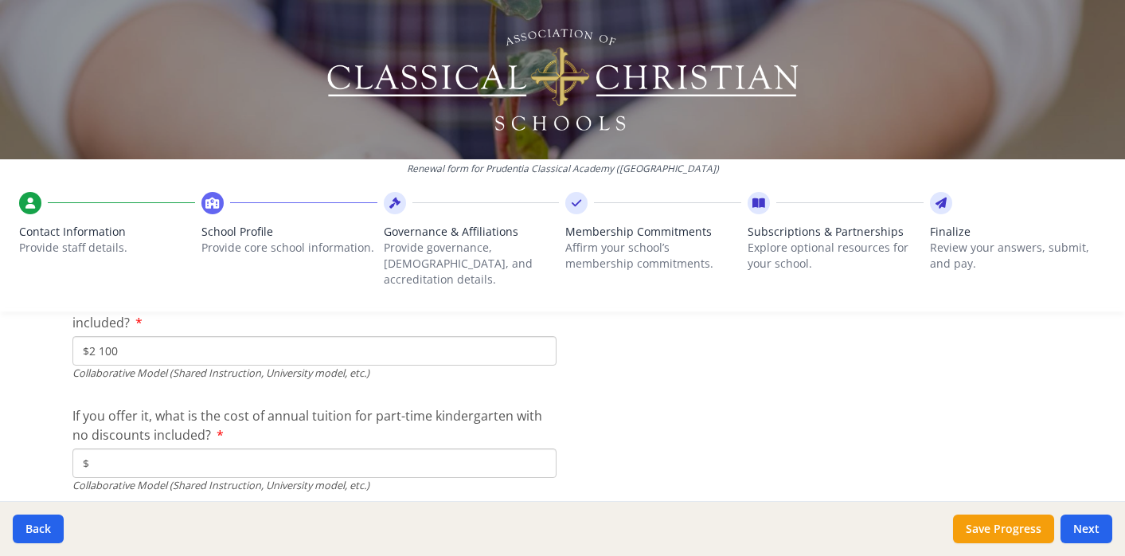
type input "$2 100"
click at [125, 478] on div "Collaborative Model (Shared Instruction, University model, etc.)" at bounding box center [314, 485] width 484 height 15
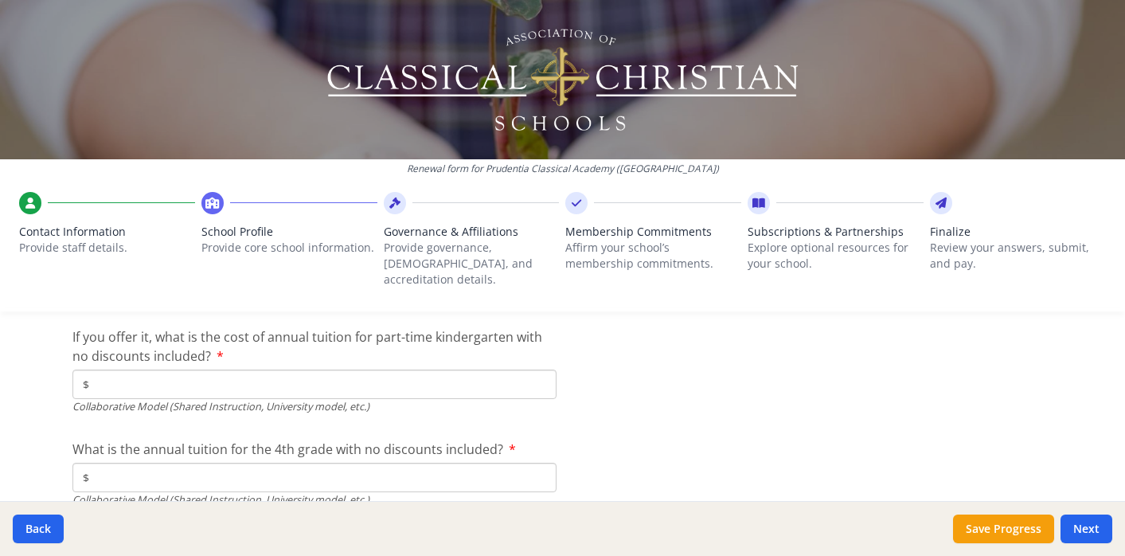
scroll to position [5030, 0]
type input "$0"
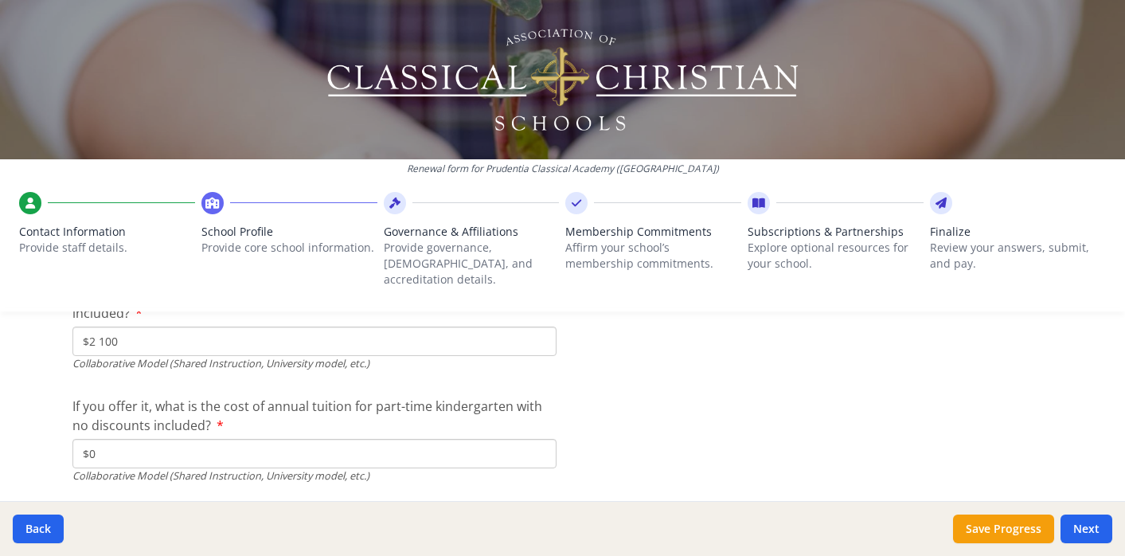
scroll to position [4939, 0]
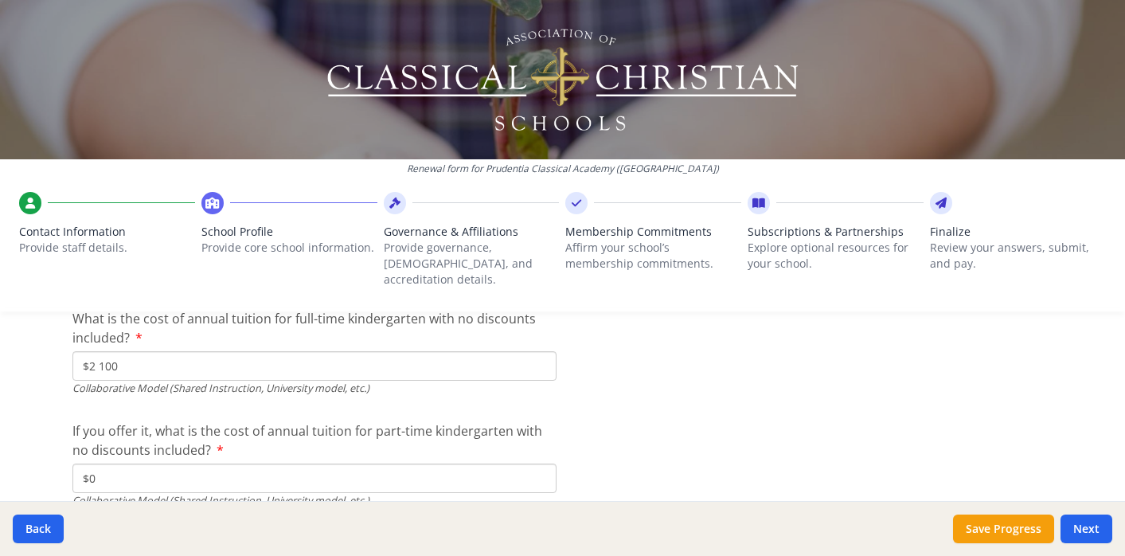
type input "$3 200"
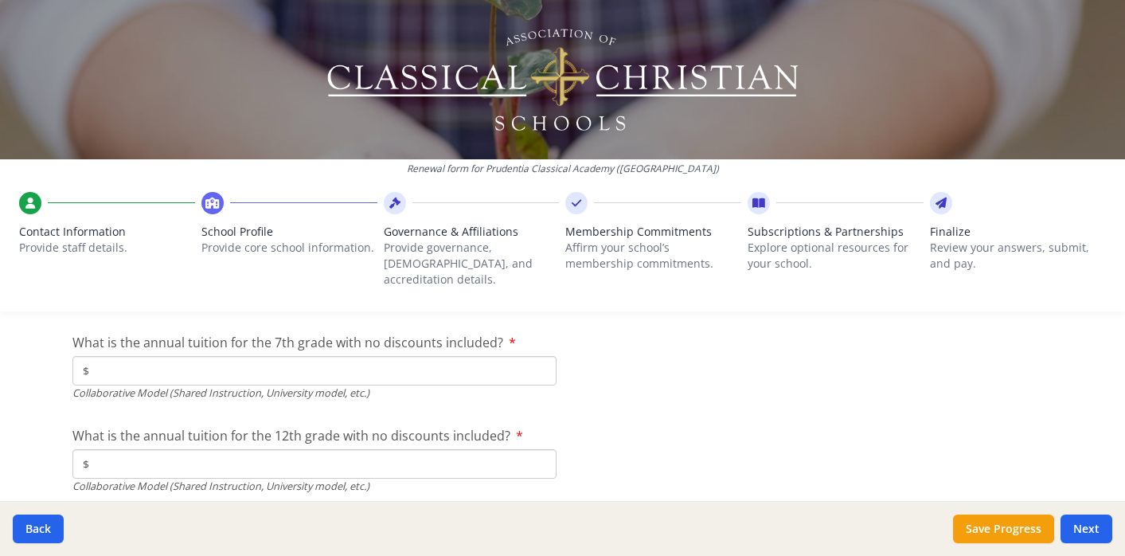
scroll to position [5238, 0]
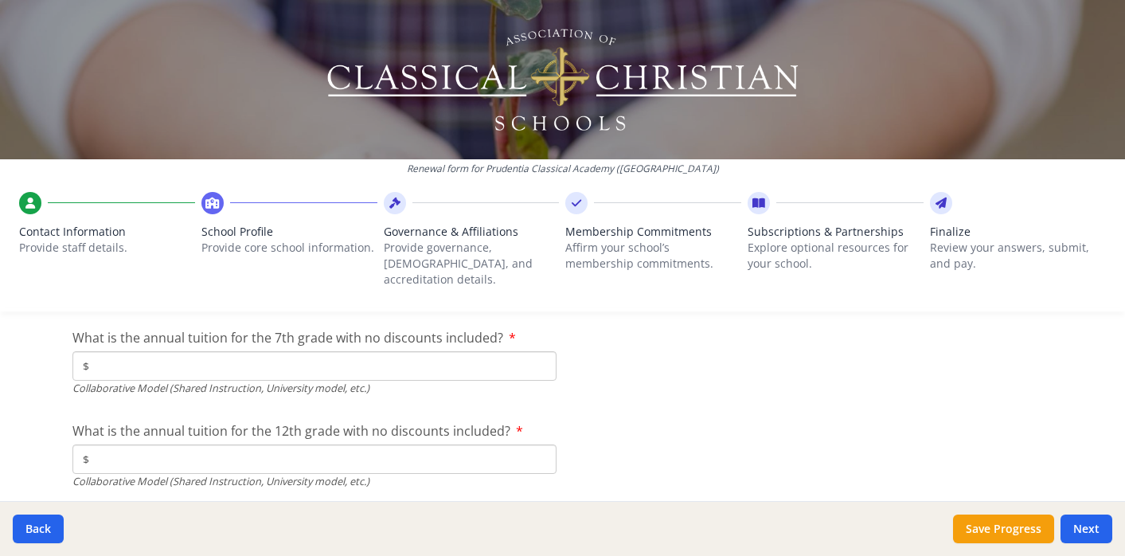
type input "$2 000"
type input "$3 600"
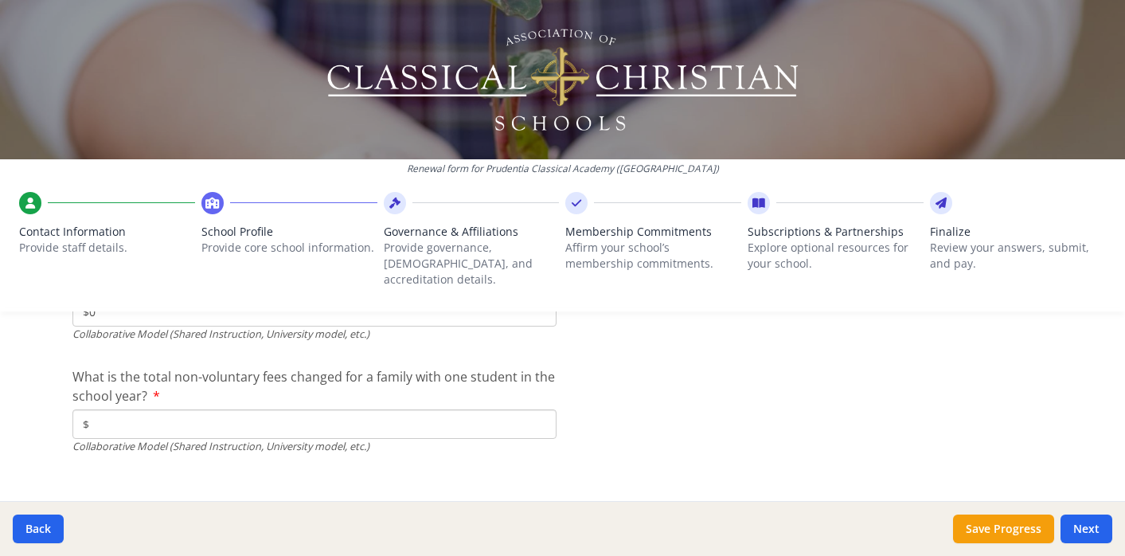
scroll to position [5388, 0]
type input "$0"
click at [189, 406] on input "$" at bounding box center [314, 420] width 484 height 29
click at [93, 406] on input "$550" at bounding box center [314, 420] width 484 height 29
click at [125, 408] on input "$650" at bounding box center [314, 420] width 484 height 29
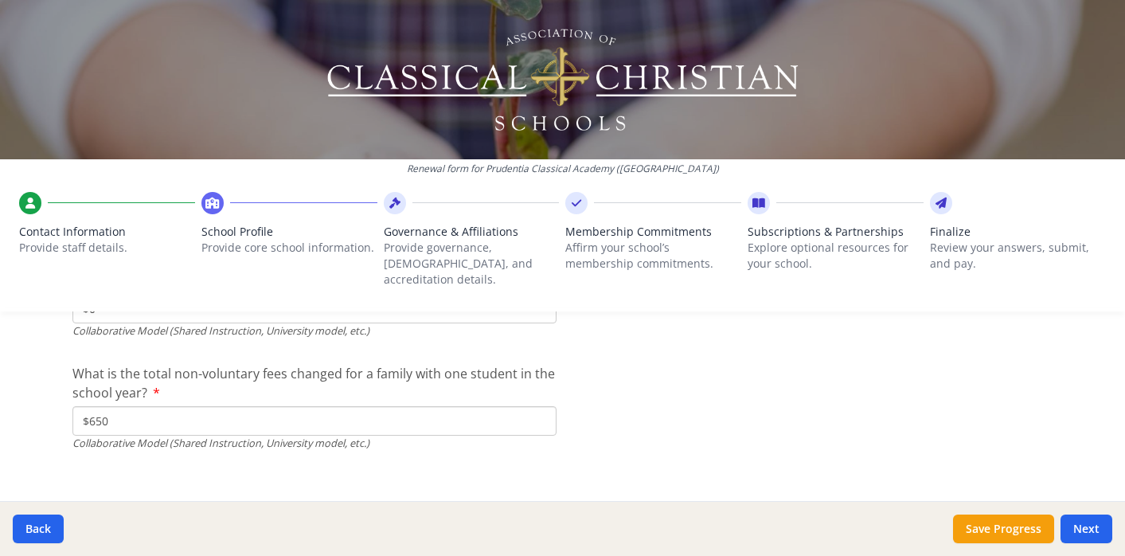
click at [93, 406] on input "$650" at bounding box center [314, 420] width 484 height 29
type input "$750"
click at [1084, 531] on button "Next" at bounding box center [1086, 528] width 52 height 29
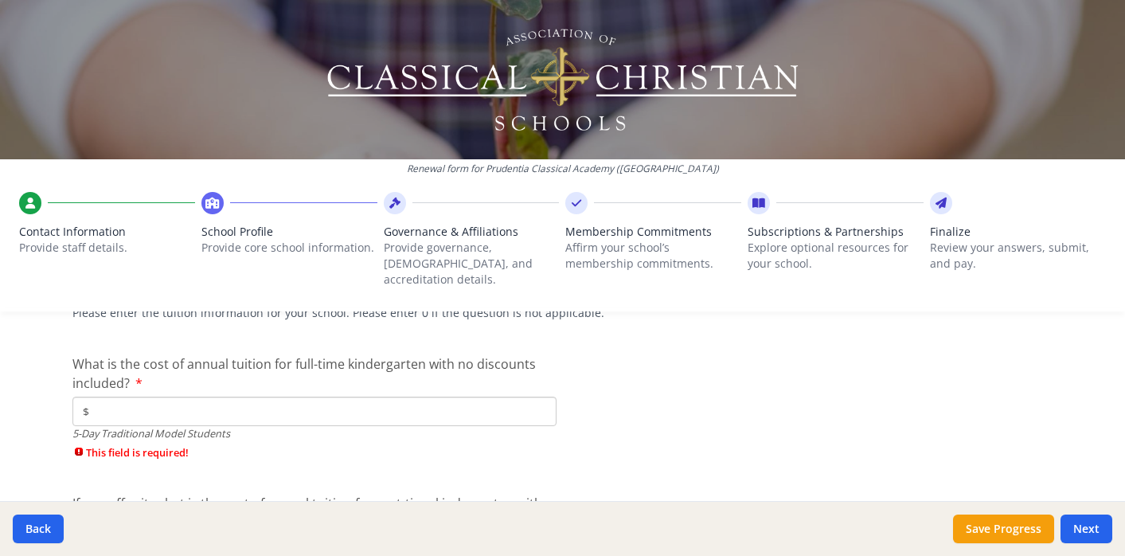
scroll to position [4339, 0]
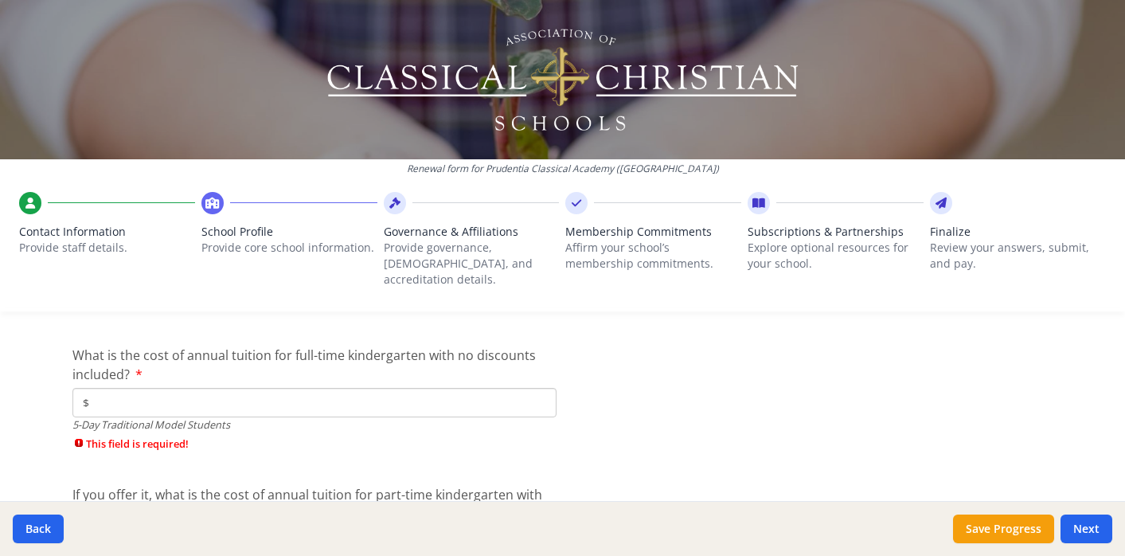
click at [123, 389] on input "$" at bounding box center [314, 402] width 484 height 29
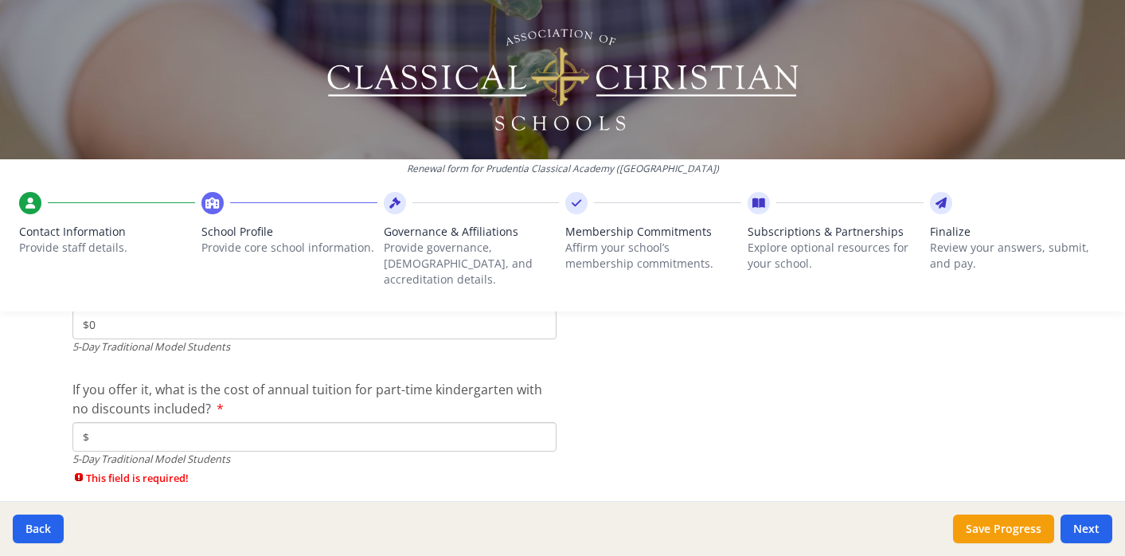
scroll to position [4420, 0]
type input "$0"
click at [117, 419] on input "$" at bounding box center [314, 433] width 484 height 29
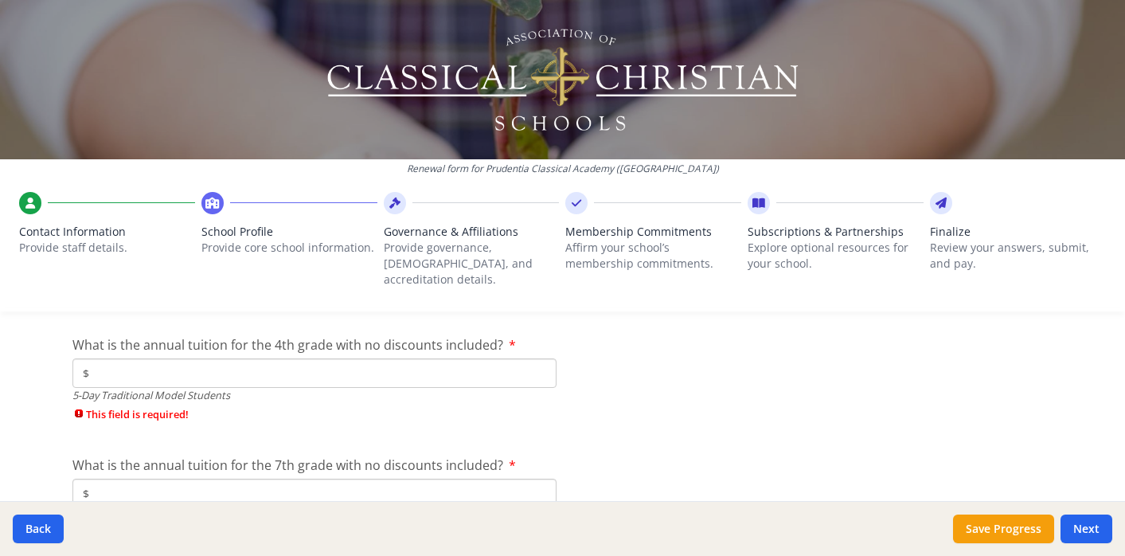
scroll to position [4579, 0]
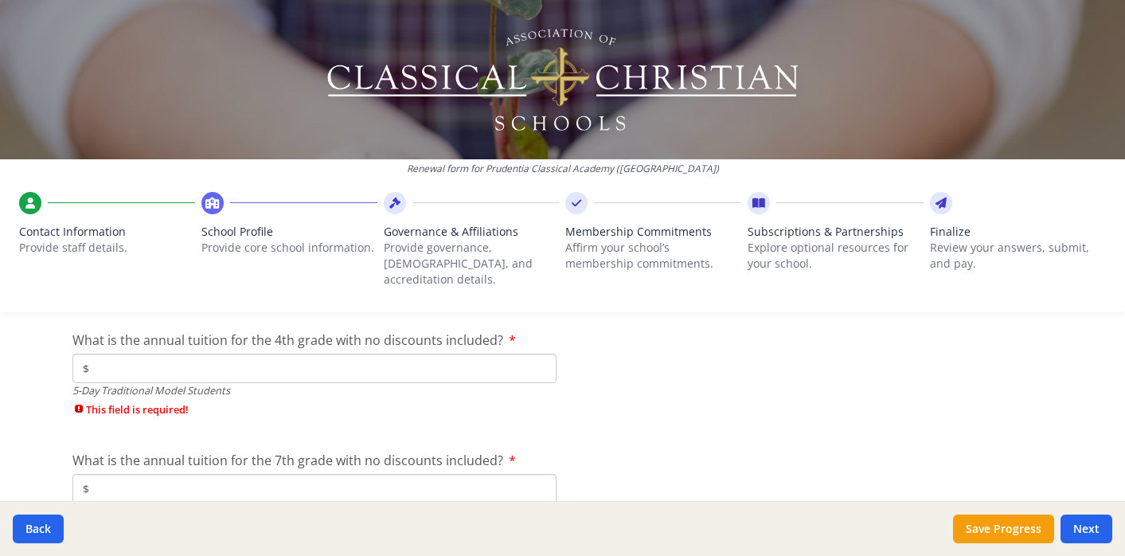
type input "$0"
click at [119, 359] on input "$" at bounding box center [314, 367] width 484 height 29
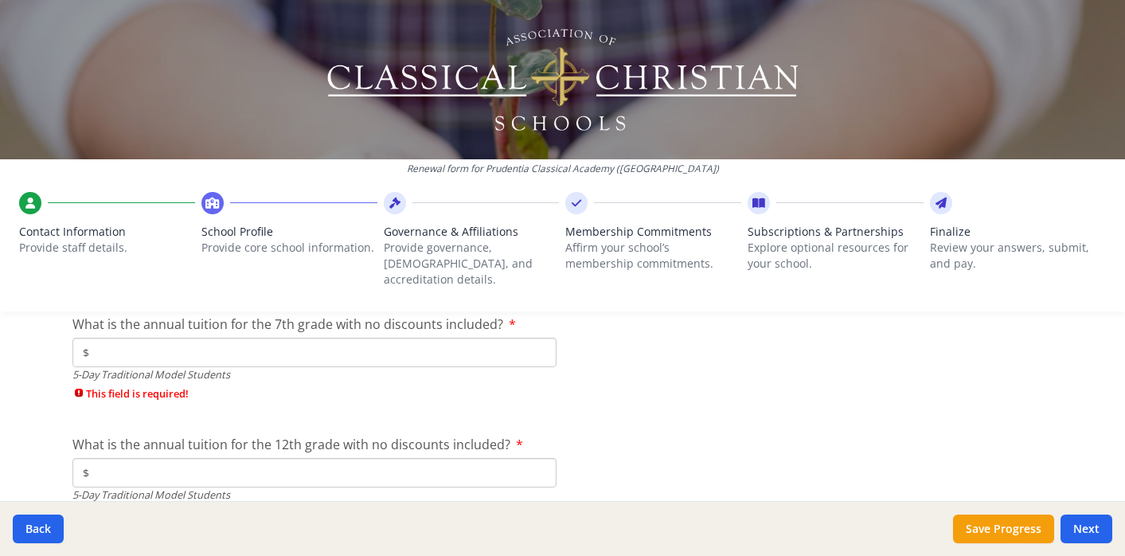
scroll to position [4689, 0]
type input "$0"
click at [113, 341] on input "$" at bounding box center [314, 351] width 484 height 29
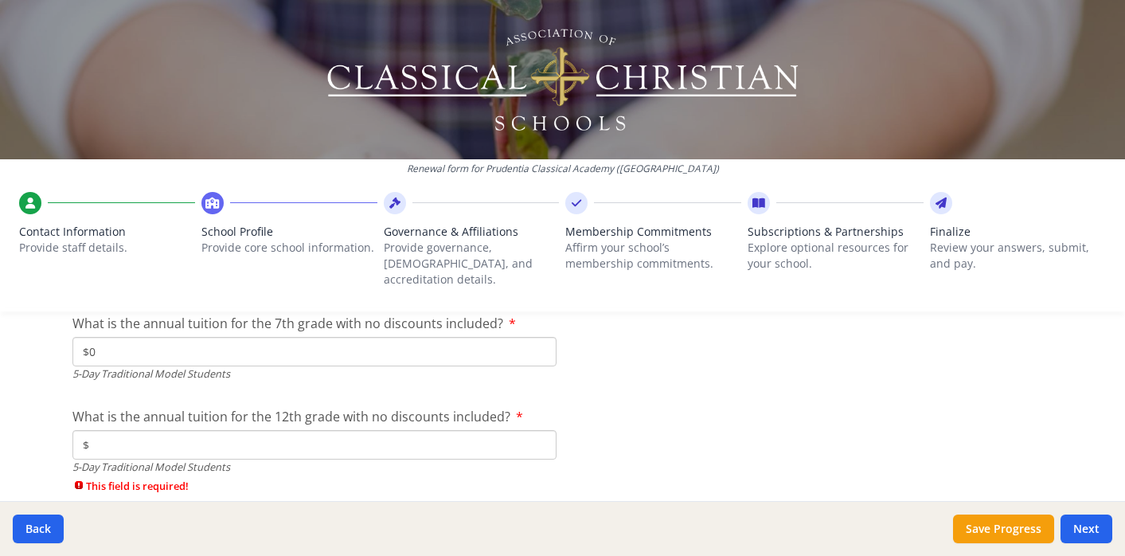
type input "$0"
click at [112, 434] on input "$" at bounding box center [314, 444] width 484 height 29
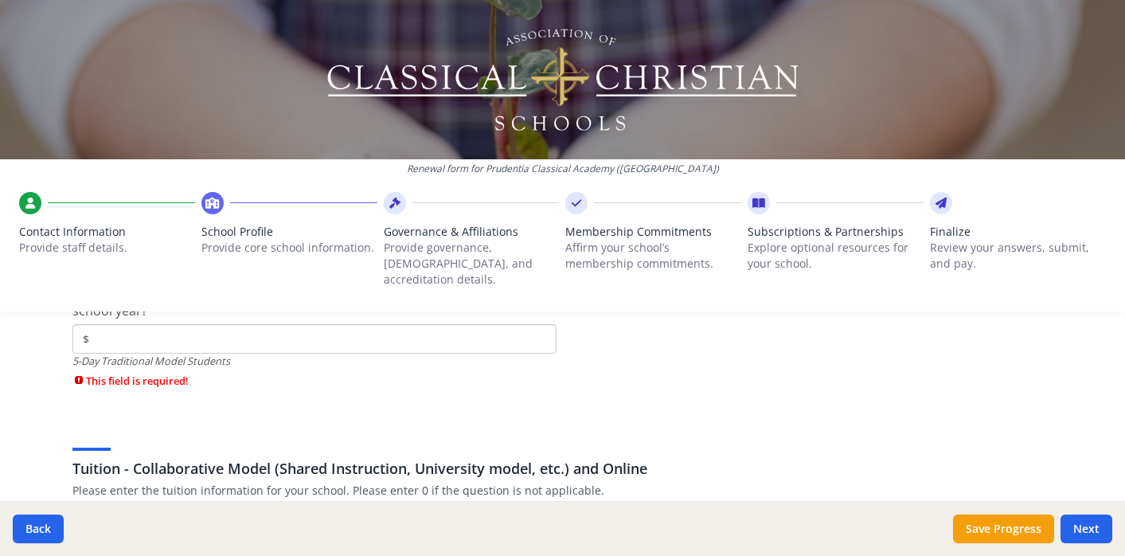
scroll to position [4891, 0]
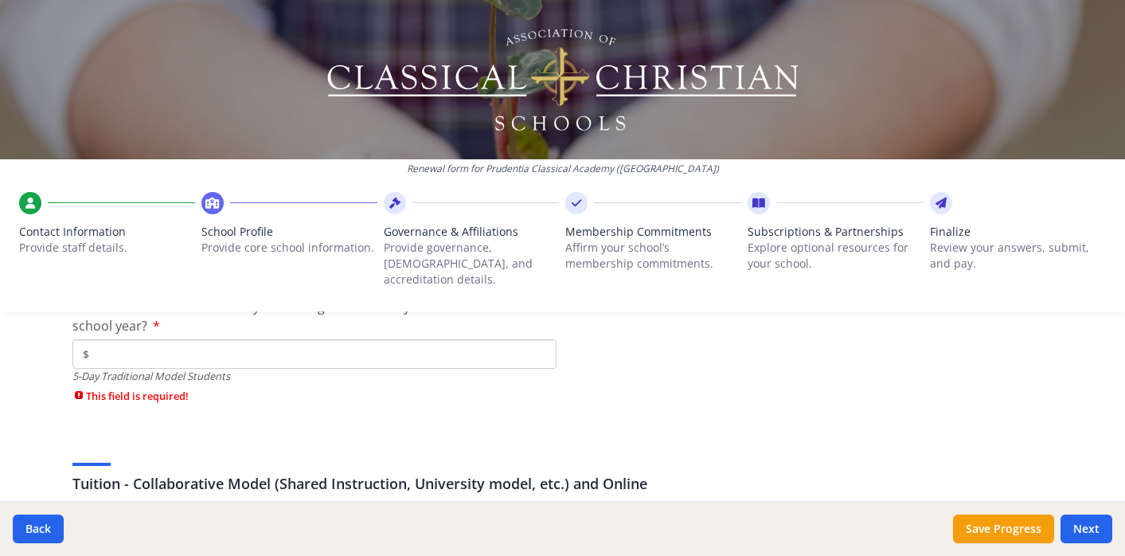
type input "$0"
click at [143, 339] on input "$" at bounding box center [314, 353] width 484 height 29
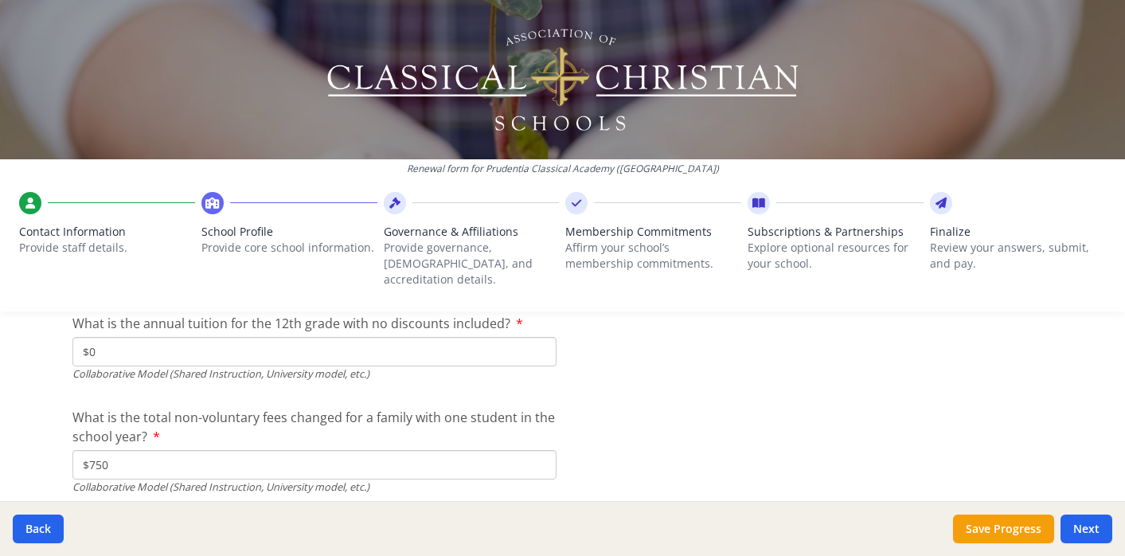
scroll to position [5551, 0]
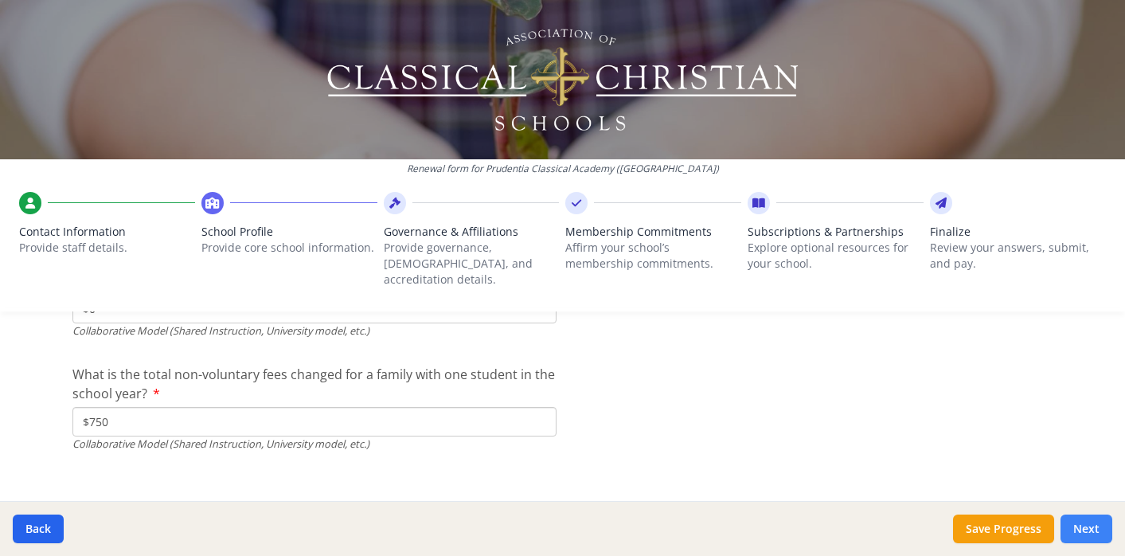
type input "$0"
click at [1086, 529] on button "Next" at bounding box center [1086, 528] width 52 height 29
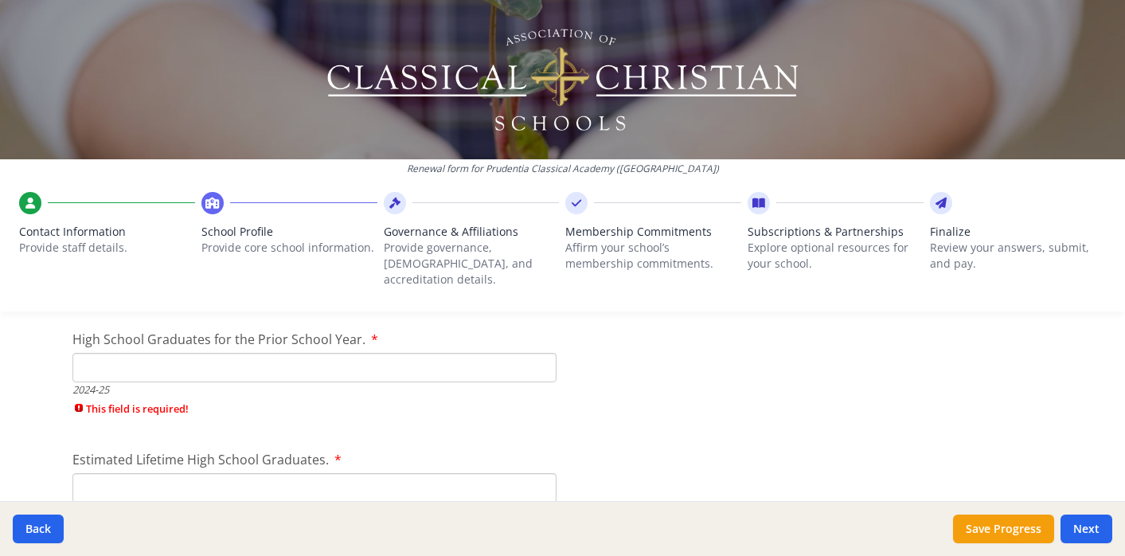
scroll to position [2312, 0]
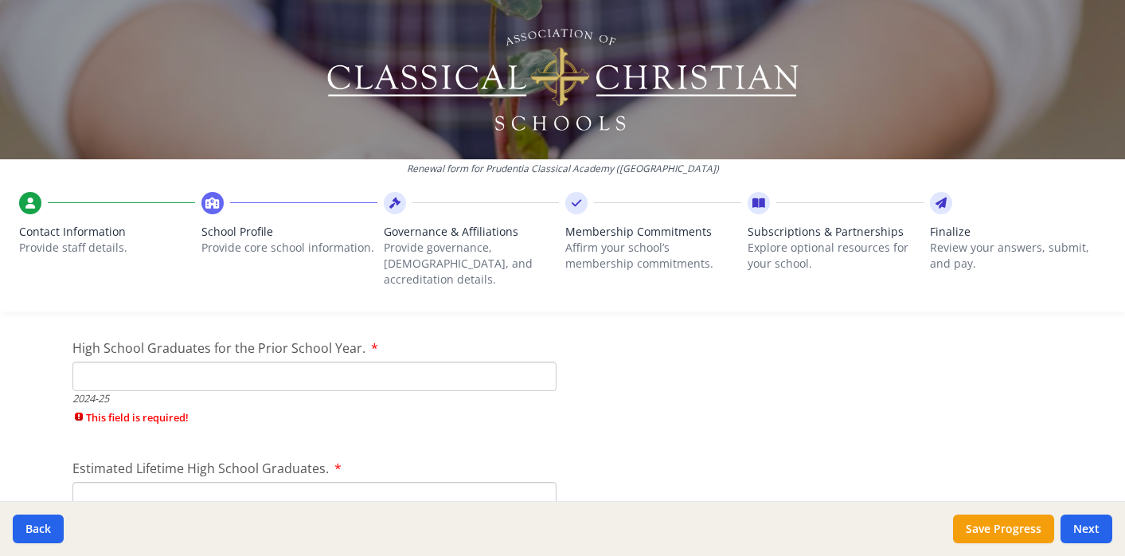
click at [185, 345] on div "High School Graduates for the Prior School Year. 2024-25 This field is required!" at bounding box center [314, 385] width 484 height 95
click at [160, 367] on input "High School Graduates for the Prior School Year." at bounding box center [314, 375] width 484 height 29
click at [540, 361] on input "1" at bounding box center [314, 375] width 484 height 29
type input "0"
click at [540, 361] on input "0" at bounding box center [314, 375] width 484 height 29
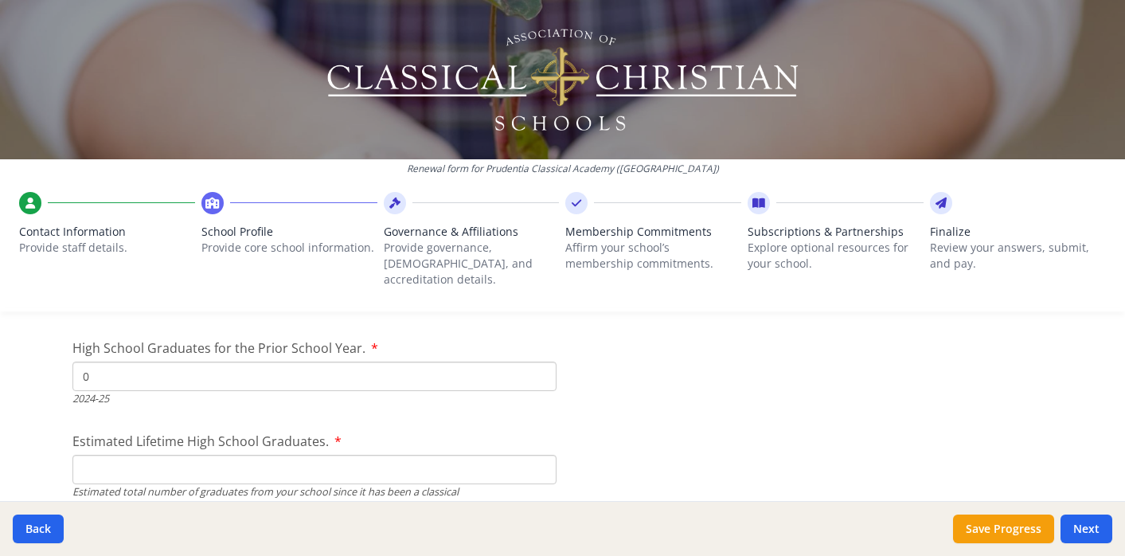
click at [356, 462] on input "Estimated Lifetime High School Graduates." at bounding box center [314, 469] width 484 height 29
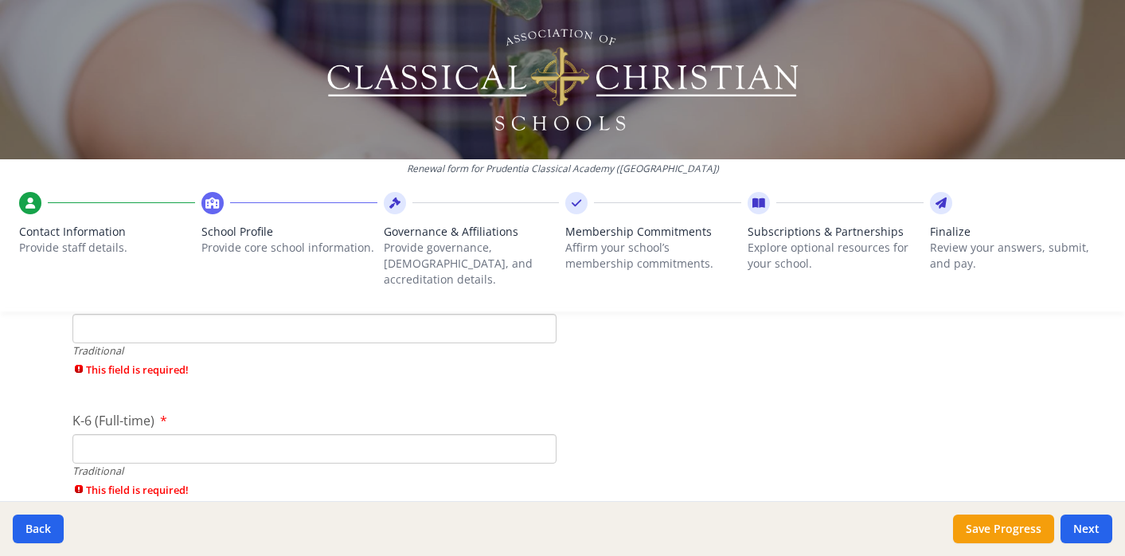
scroll to position [3382, 0]
type input "0"
click at [224, 308] on input "Pre-K" at bounding box center [314, 320] width 484 height 29
type input "0"
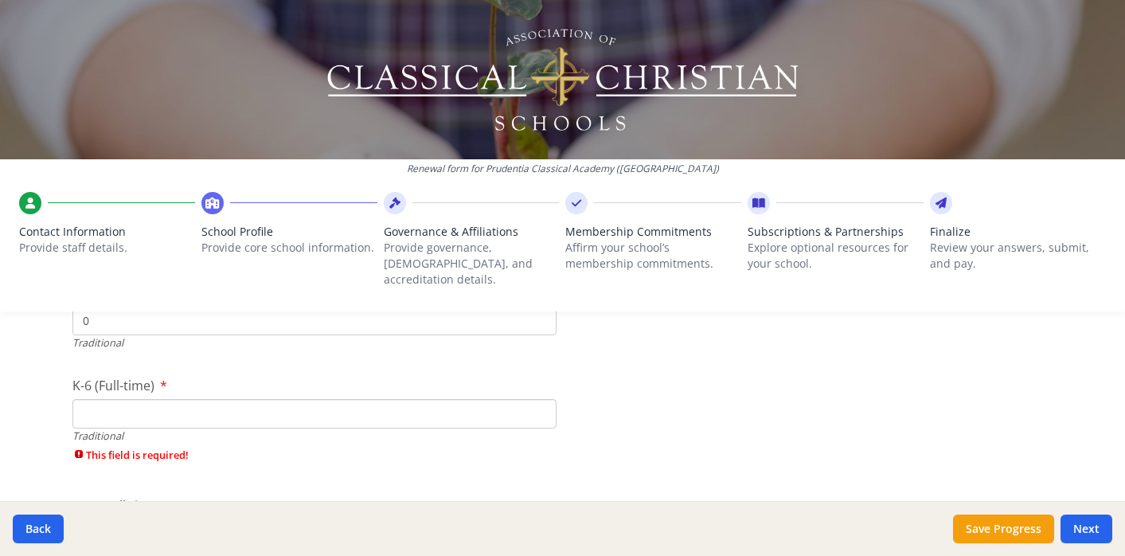
click at [202, 428] on div "Traditional" at bounding box center [314, 435] width 484 height 15
click at [198, 400] on input "K-6 (Full-time)" at bounding box center [314, 413] width 484 height 29
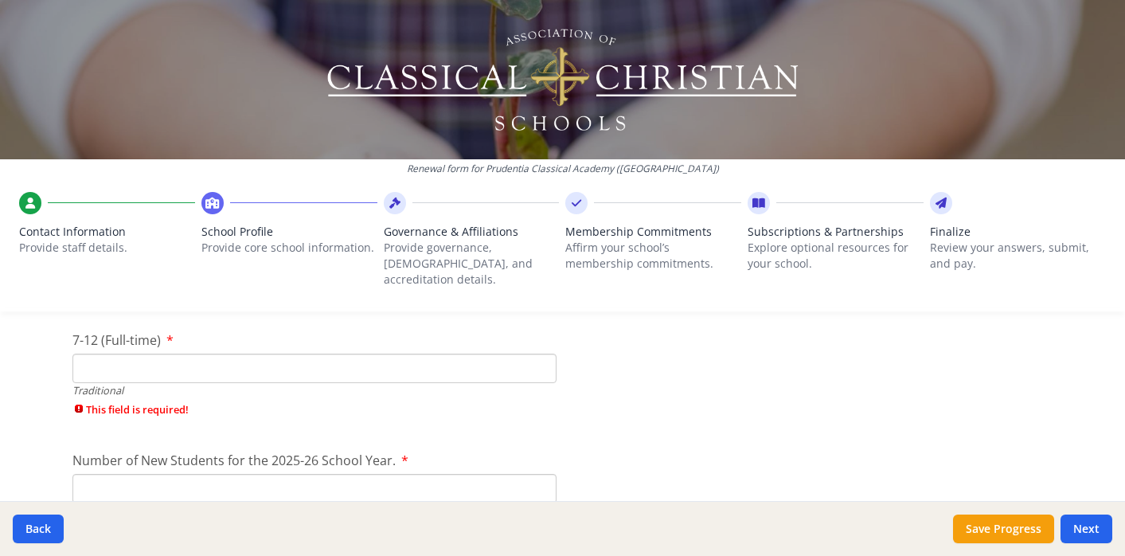
type input "0"
click at [185, 355] on input "7-12 (Full-time)" at bounding box center [314, 367] width 484 height 29
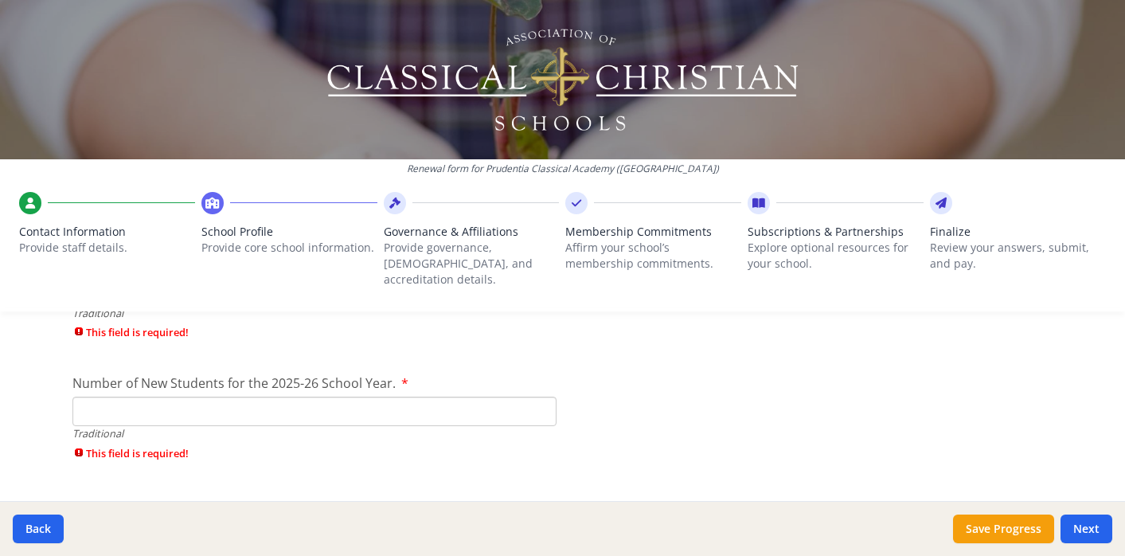
scroll to position [3647, 0]
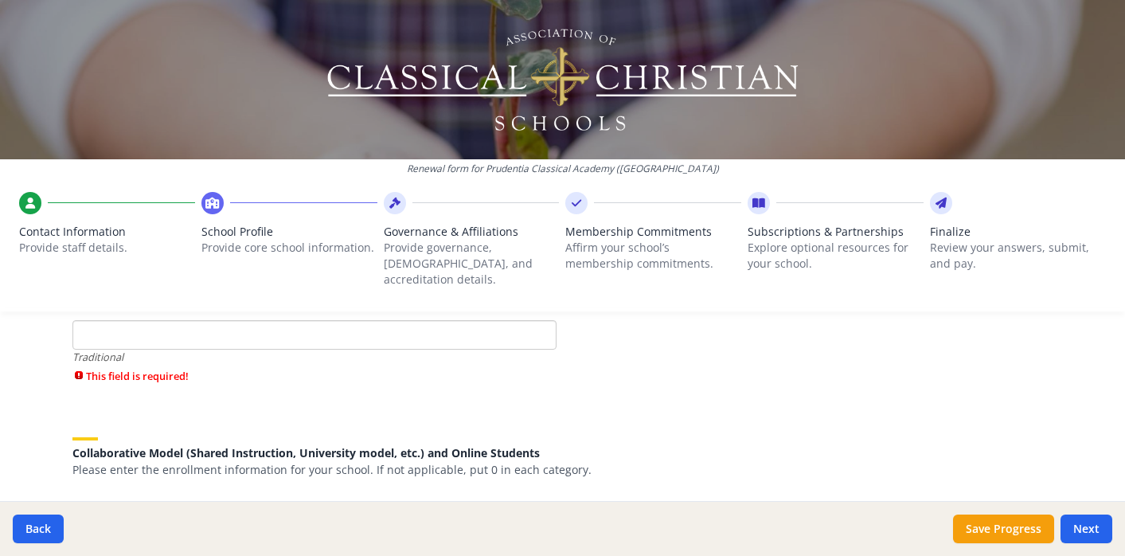
type input "0"
click at [185, 320] on input "Number of New Students for the 2025-26 School Year." at bounding box center [314, 334] width 484 height 29
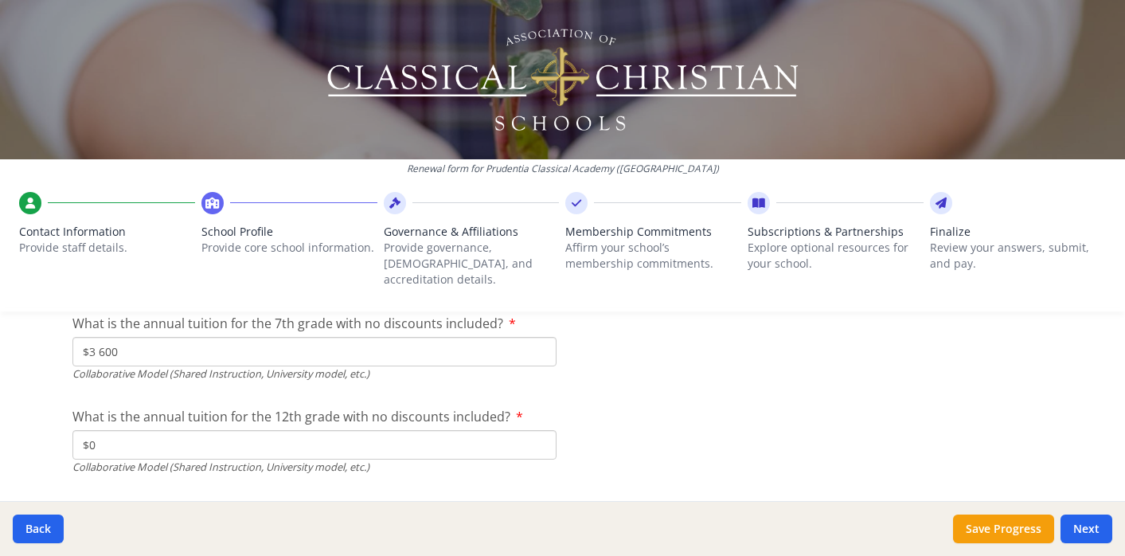
scroll to position [5388, 0]
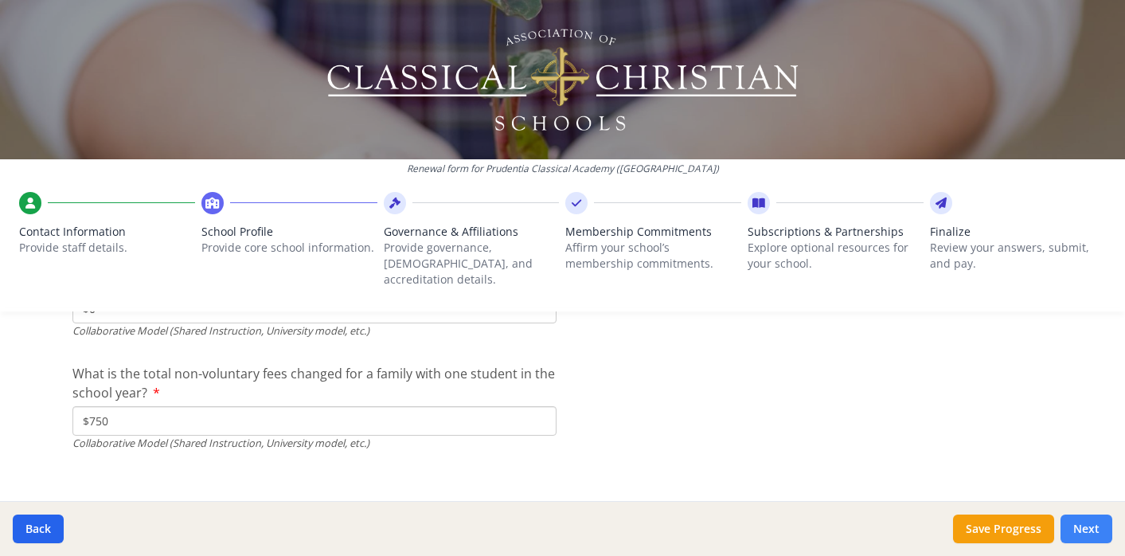
type input "0"
click at [1095, 525] on button "Next" at bounding box center [1086, 528] width 52 height 29
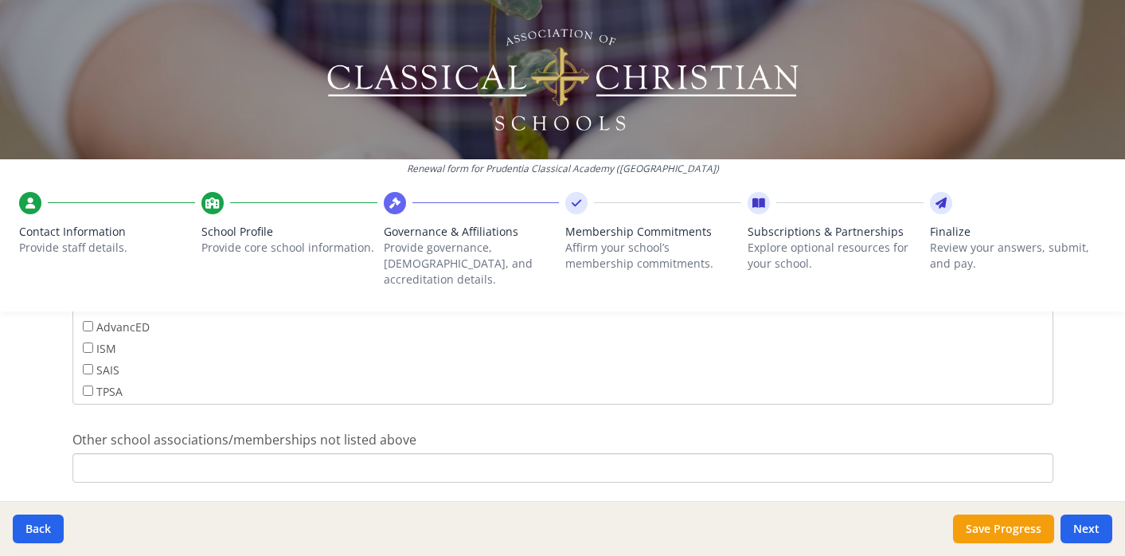
scroll to position [1114, 0]
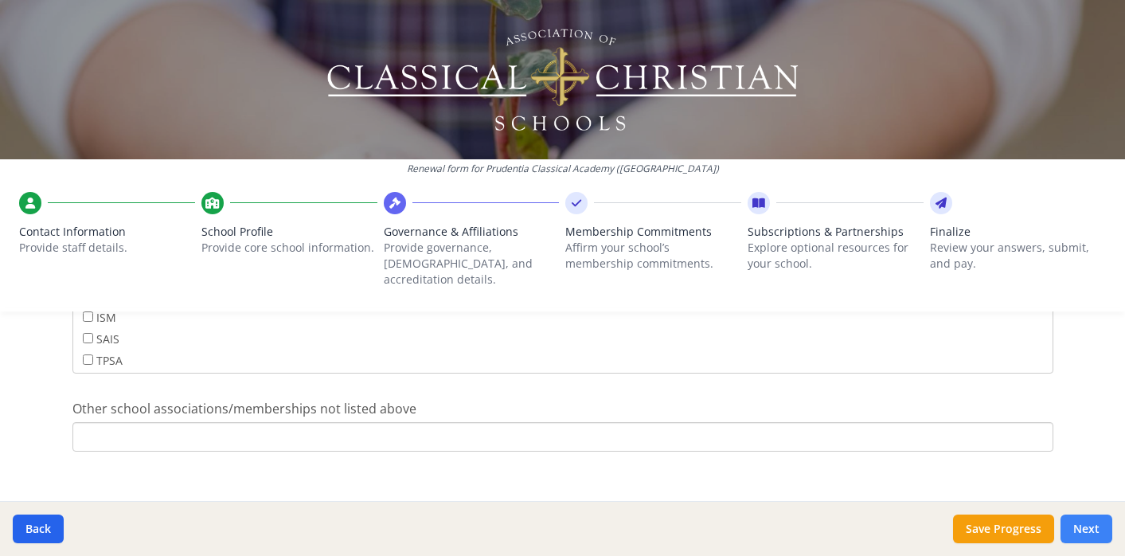
click at [1085, 528] on button "Next" at bounding box center [1086, 528] width 52 height 29
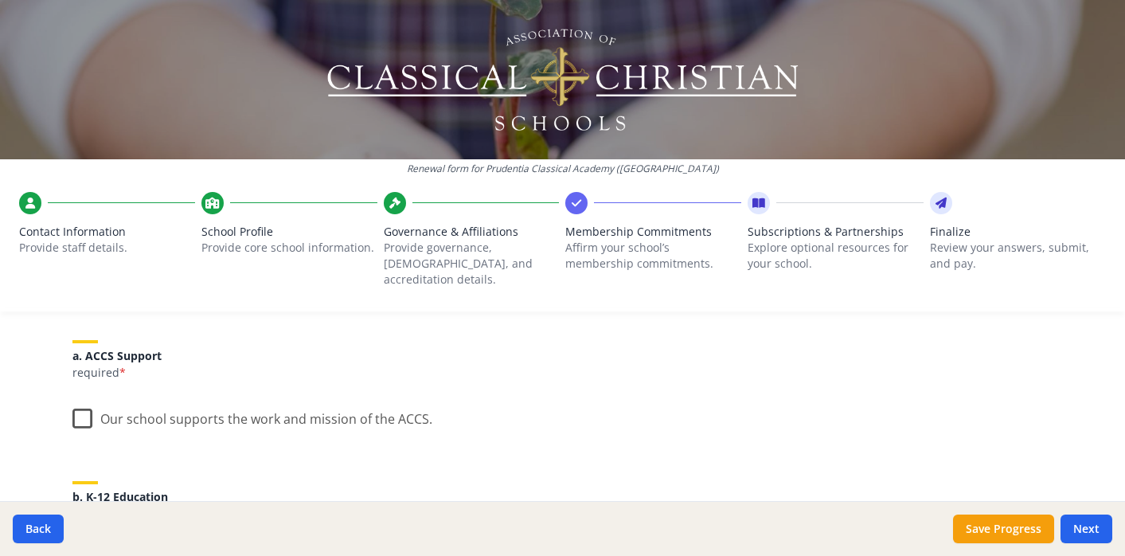
scroll to position [197, 0]
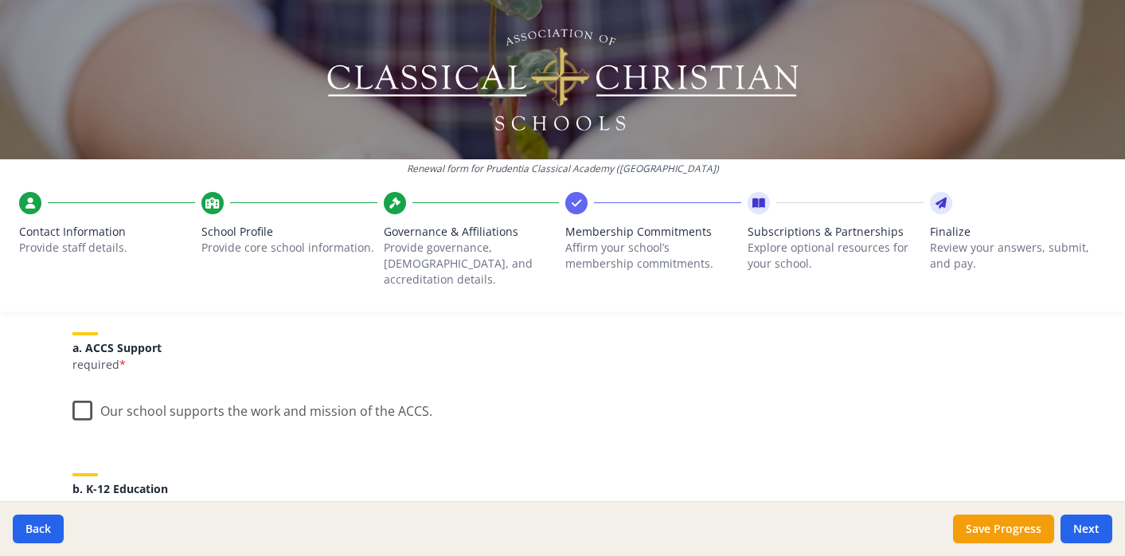
click at [82, 395] on label "Our school supports the work and mission of the ACCS." at bounding box center [252, 407] width 360 height 34
click at [0, 0] on input "Our school supports the work and mission of the ACCS." at bounding box center [0, 0] width 0 height 0
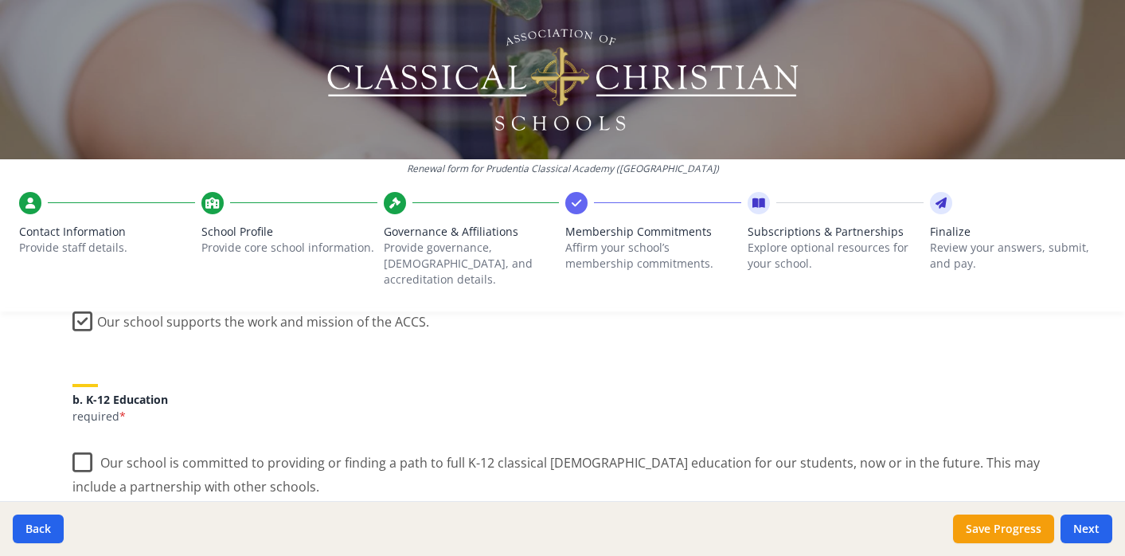
scroll to position [297, 0]
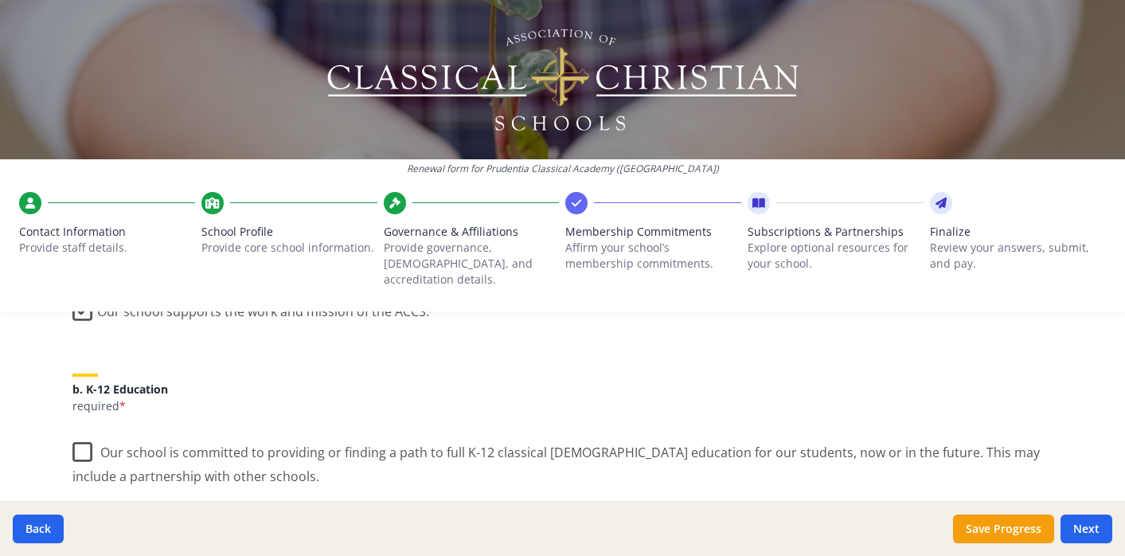
click at [82, 437] on label "Our school is committed to providing or finding a path to full K-12 classical […" at bounding box center [562, 457] width 981 height 53
click at [0, 0] on input "Our school is committed to providing or finding a path to full K-12 classical […" at bounding box center [0, 0] width 0 height 0
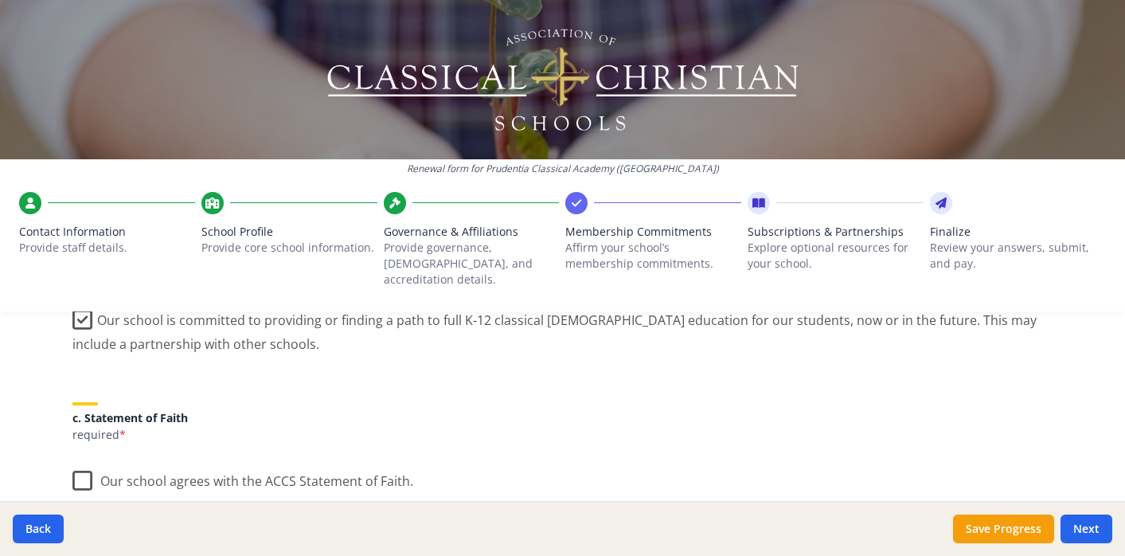
scroll to position [430, 0]
click at [83, 468] on label "Our school agrees with the ACCS Statement of Faith." at bounding box center [242, 476] width 341 height 34
click at [0, 0] on input "Our school agrees with the ACCS Statement of Faith." at bounding box center [0, 0] width 0 height 0
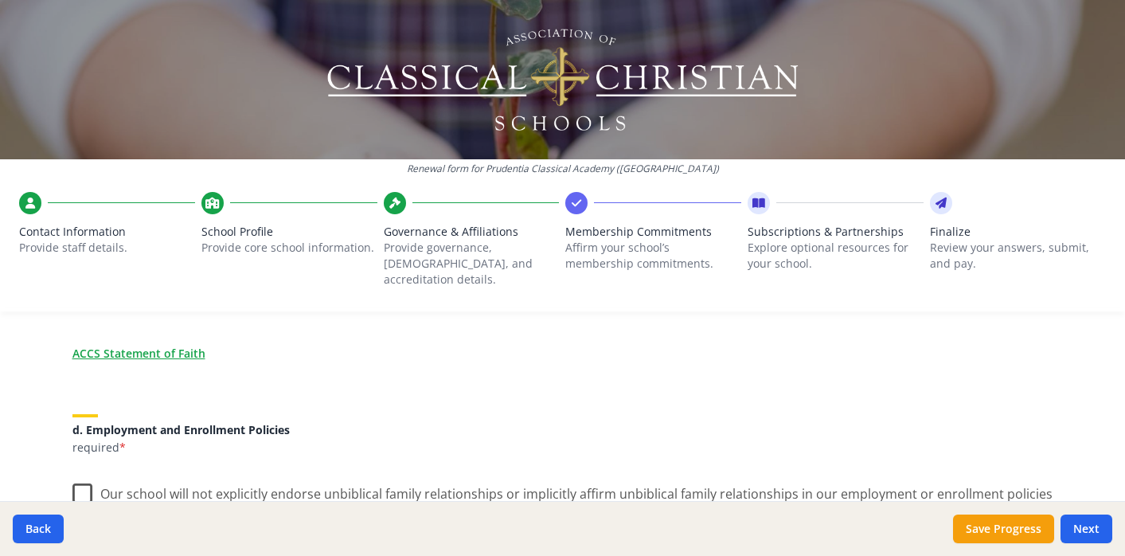
scroll to position [639, 0]
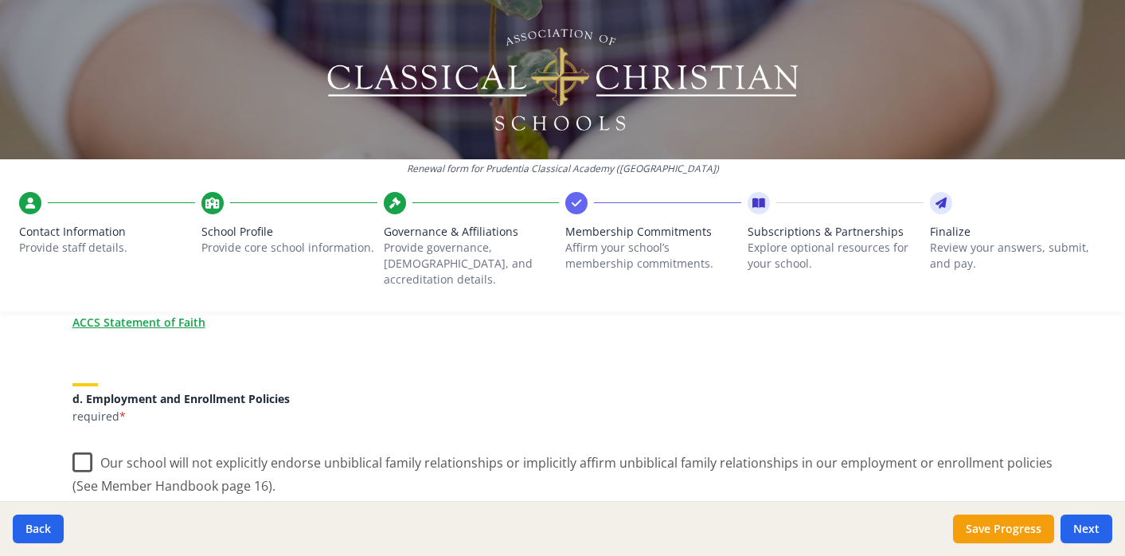
click at [84, 447] on label "Our school will not explicitly endorse unbiblical family relationships or impli…" at bounding box center [562, 468] width 981 height 53
click at [0, 0] on input "Our school will not explicitly endorse unbiblical family relationships or impli…" at bounding box center [0, 0] width 0 height 0
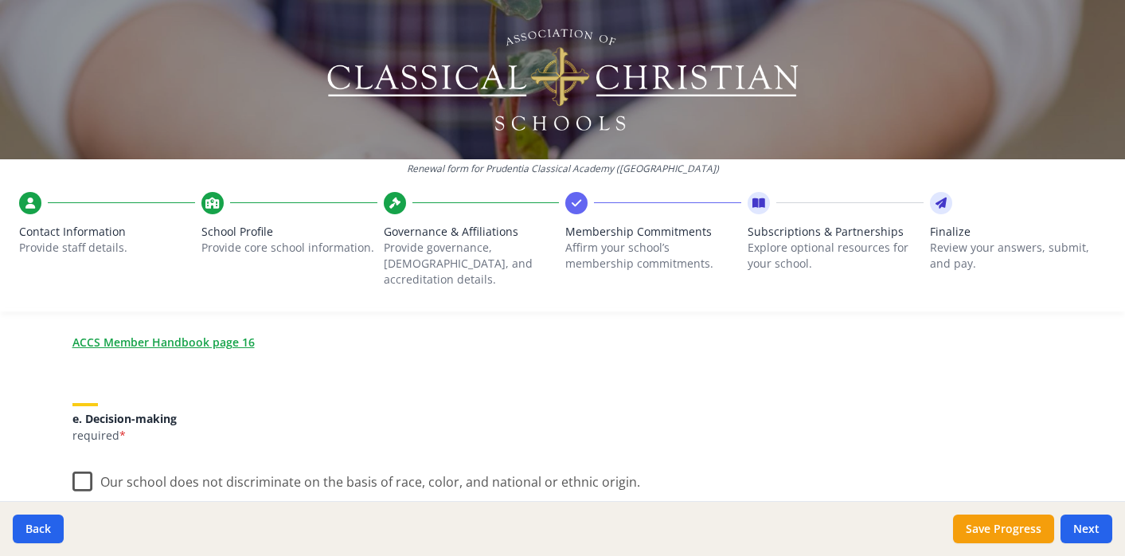
scroll to position [833, 0]
click at [84, 462] on label "Our school does not discriminate on the basis of race, color, and national or e…" at bounding box center [356, 476] width 568 height 34
click at [0, 0] on input "Our school does not discriminate on the basis of race, color, and national or e…" at bounding box center [0, 0] width 0 height 0
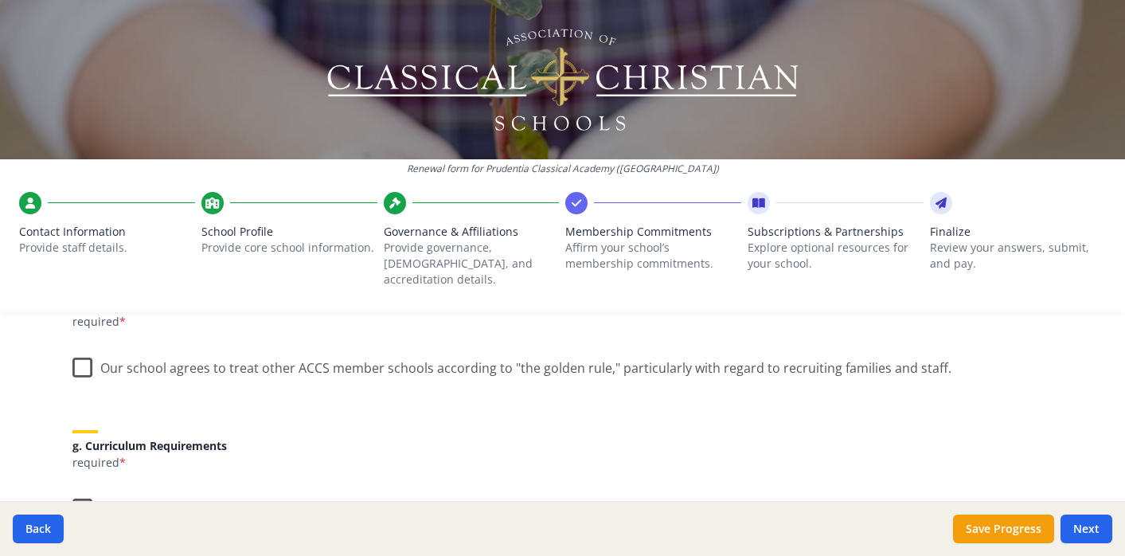
scroll to position [1085, 0]
click at [80, 351] on label "Our school agrees to treat other ACCS member schools according to "the golden r…" at bounding box center [511, 365] width 879 height 34
click at [0, 0] on input "Our school agrees to treat other ACCS member schools according to "the golden r…" at bounding box center [0, 0] width 0 height 0
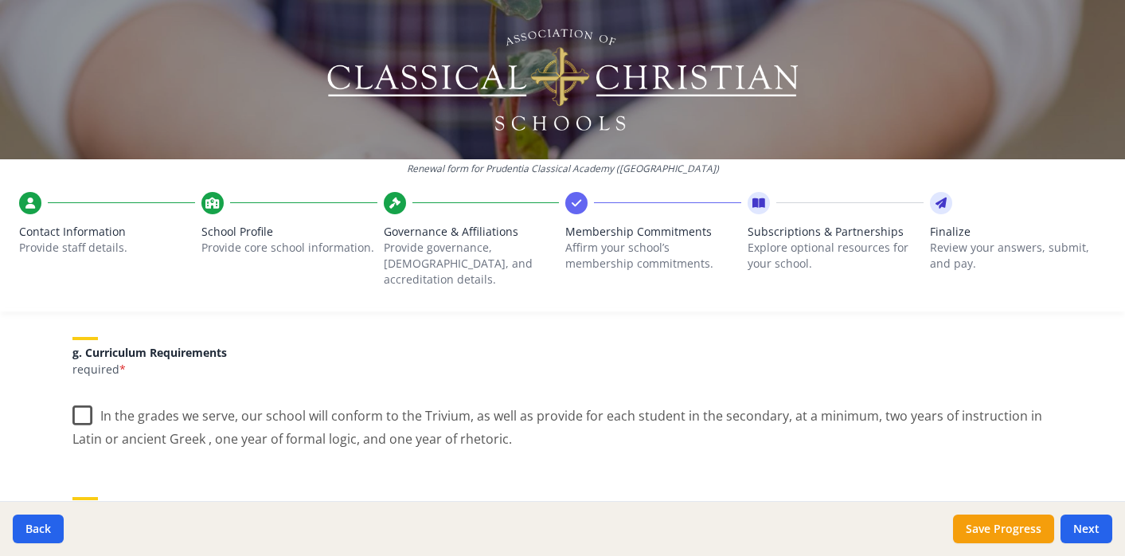
scroll to position [1191, 0]
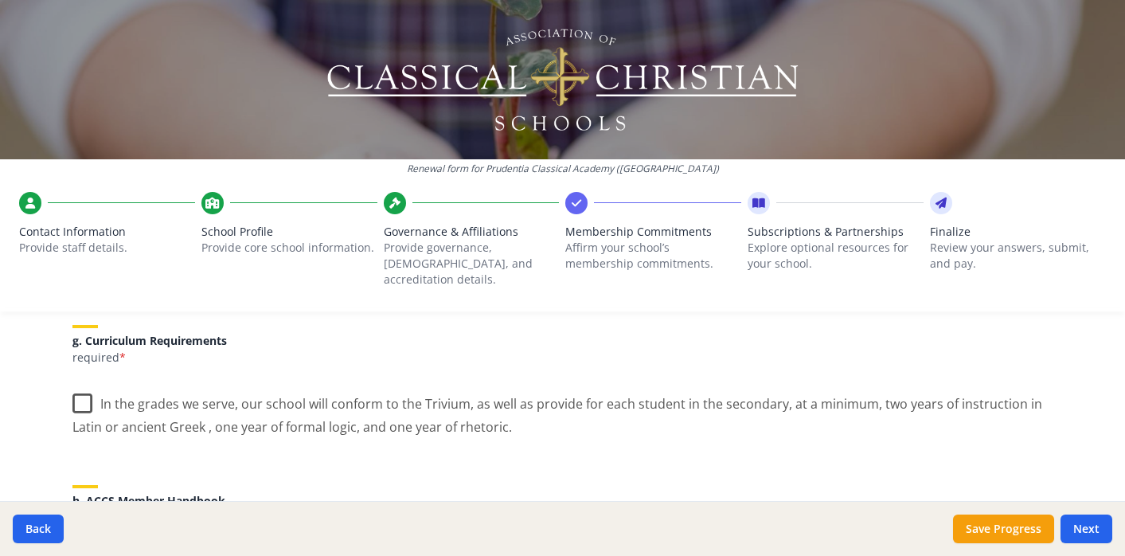
click at [80, 391] on label "In the grades we serve, our school will conform to the Trivium, as well as prov…" at bounding box center [562, 409] width 981 height 53
click at [0, 0] on input "In the grades we serve, our school will conform to the Trivium, as well as prov…" at bounding box center [0, 0] width 0 height 0
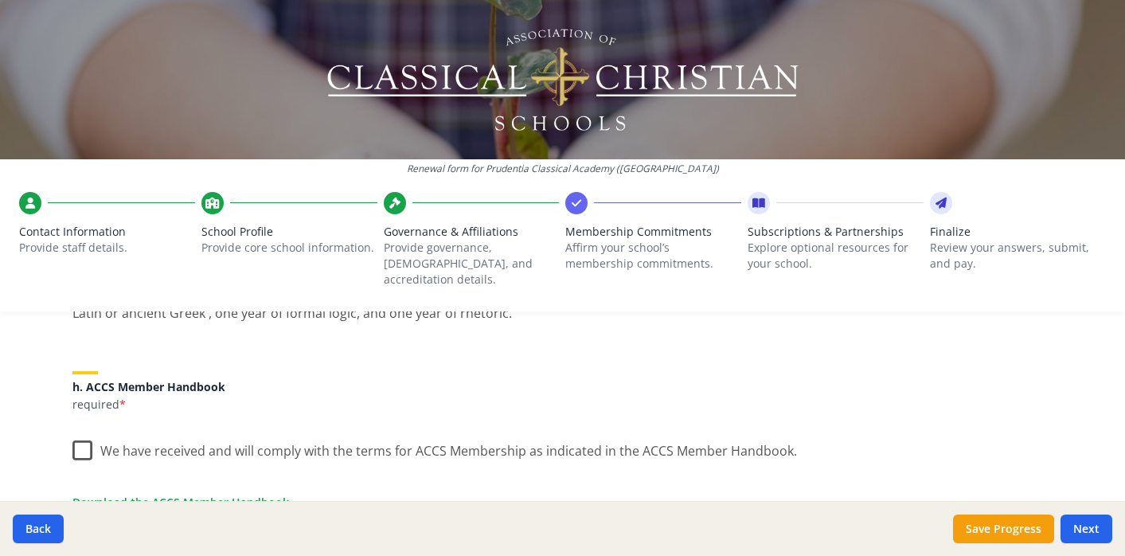
scroll to position [1311, 0]
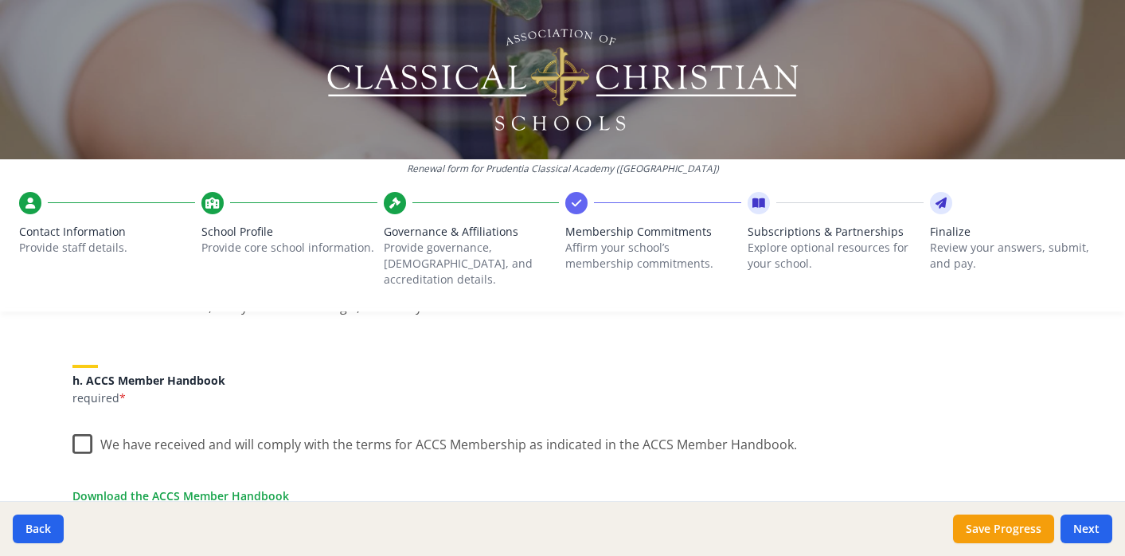
click at [83, 426] on label "We have received and will comply with the terms for ACCS Membership as indicate…" at bounding box center [434, 440] width 724 height 34
click at [0, 0] on input "We have received and will comply with the terms for ACCS Membership as indicate…" at bounding box center [0, 0] width 0 height 0
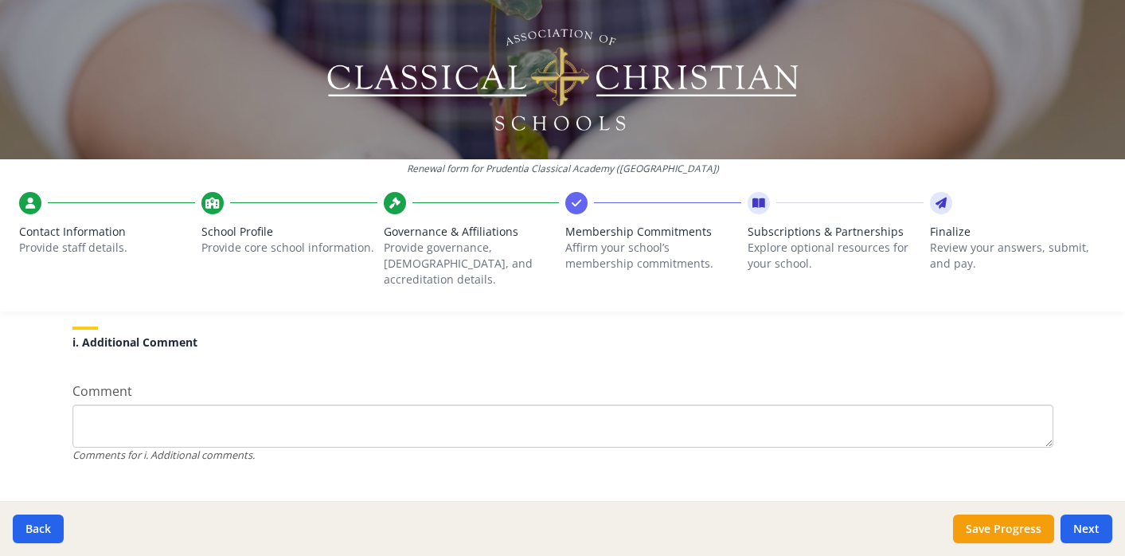
scroll to position [1555, 0]
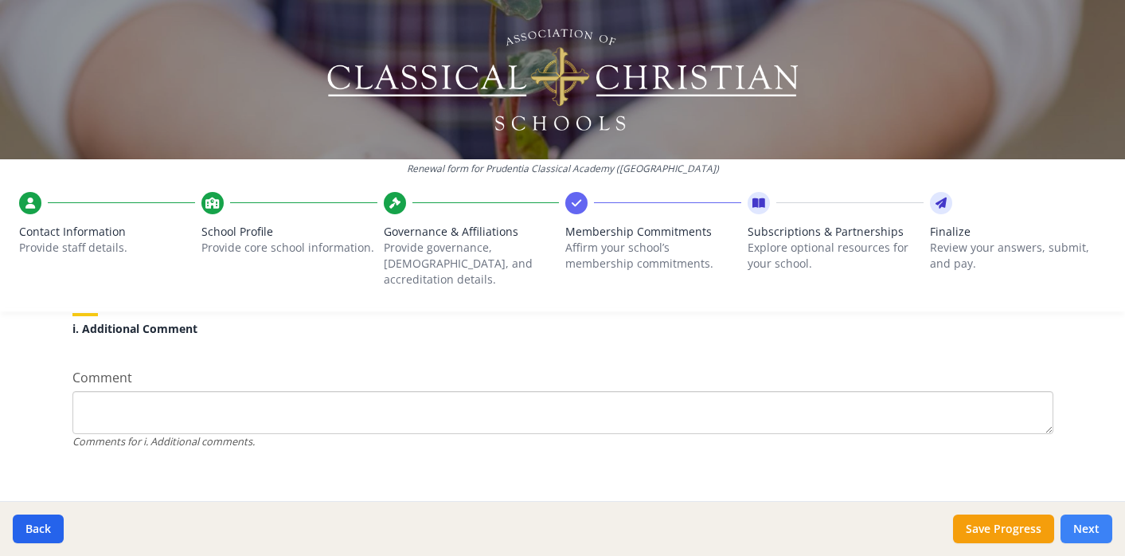
click at [1094, 527] on button "Next" at bounding box center [1086, 528] width 52 height 29
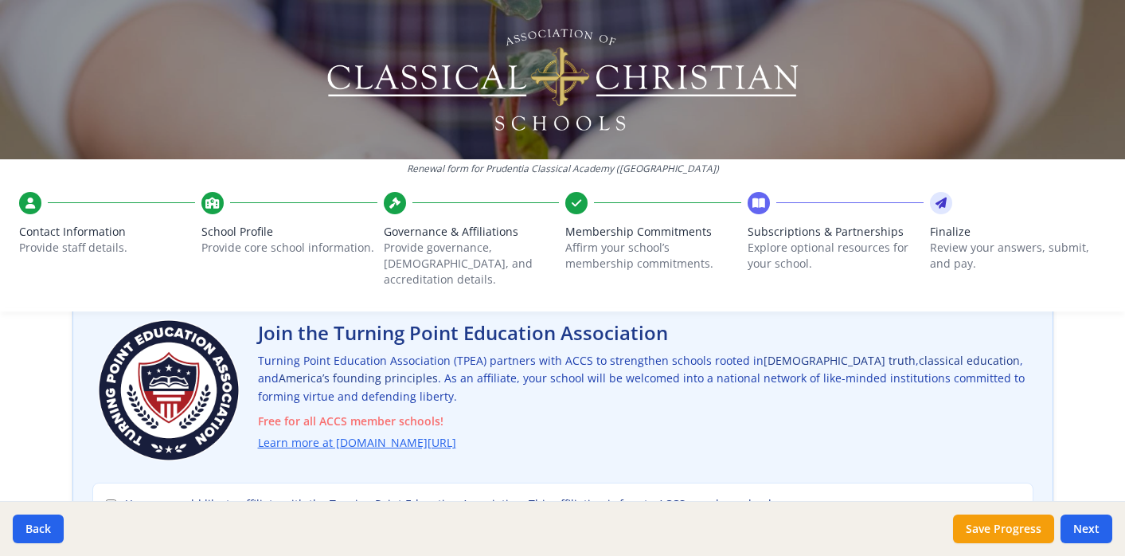
scroll to position [110, 0]
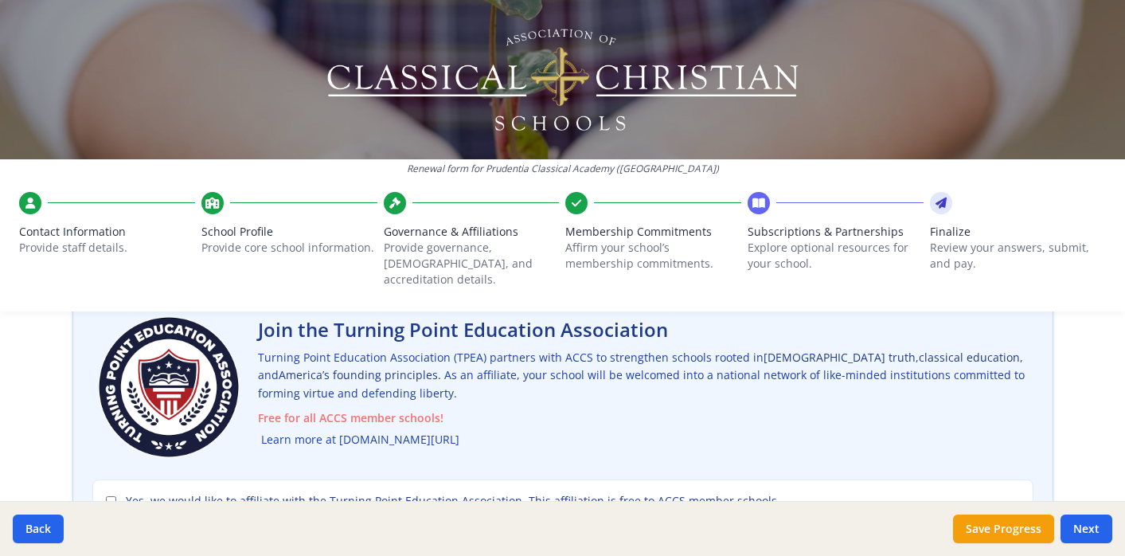
click at [334, 431] on link "Learn more at [DOMAIN_NAME][URL]" at bounding box center [360, 440] width 198 height 18
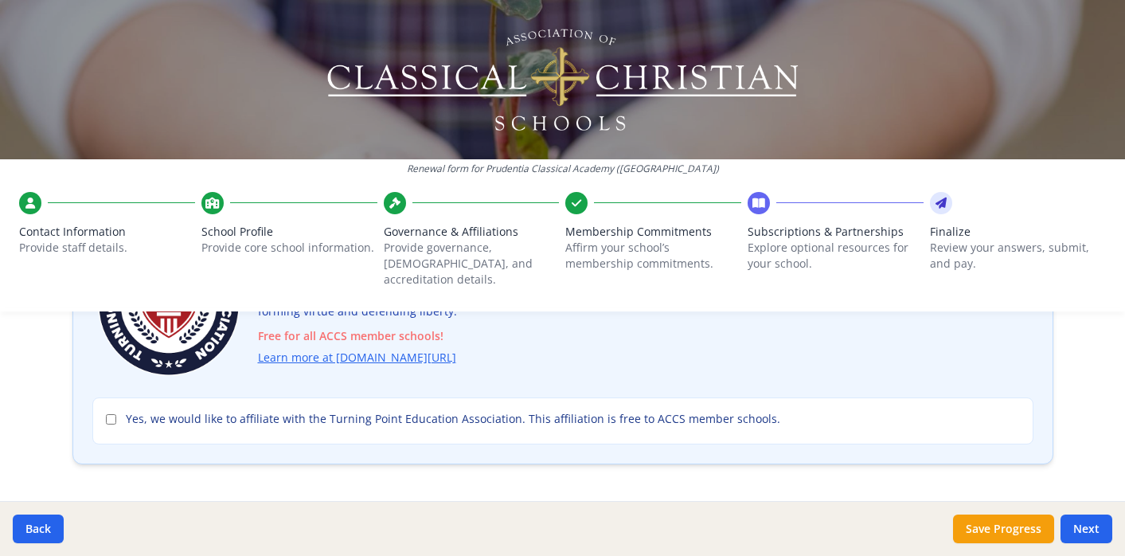
scroll to position [193, 0]
click at [107, 412] on input "Yes, we would like to affiliate with the Turning Point Education Association. T…" at bounding box center [111, 417] width 10 height 10
checkbox input "true"
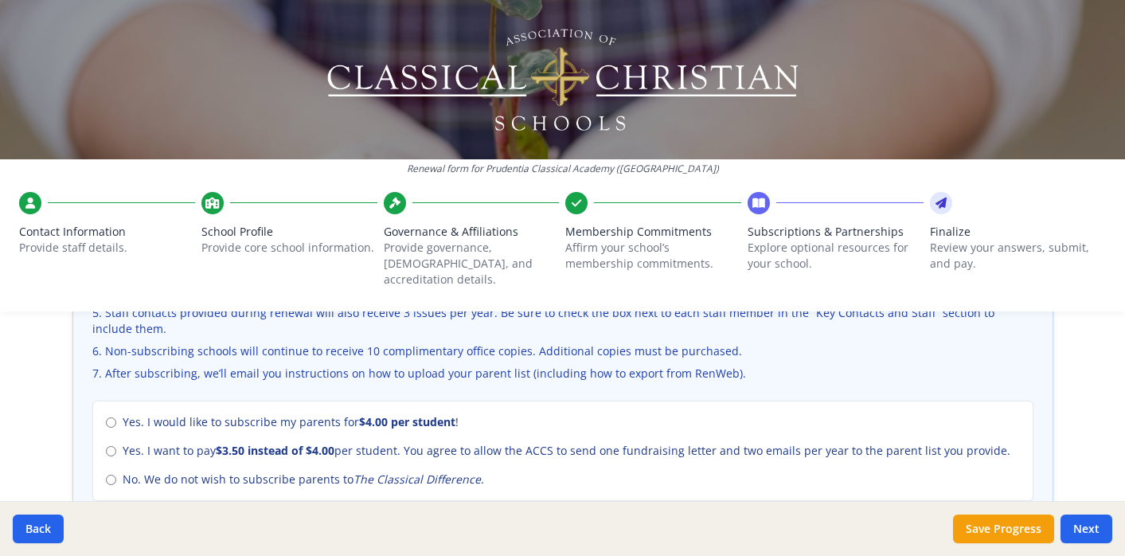
scroll to position [664, 0]
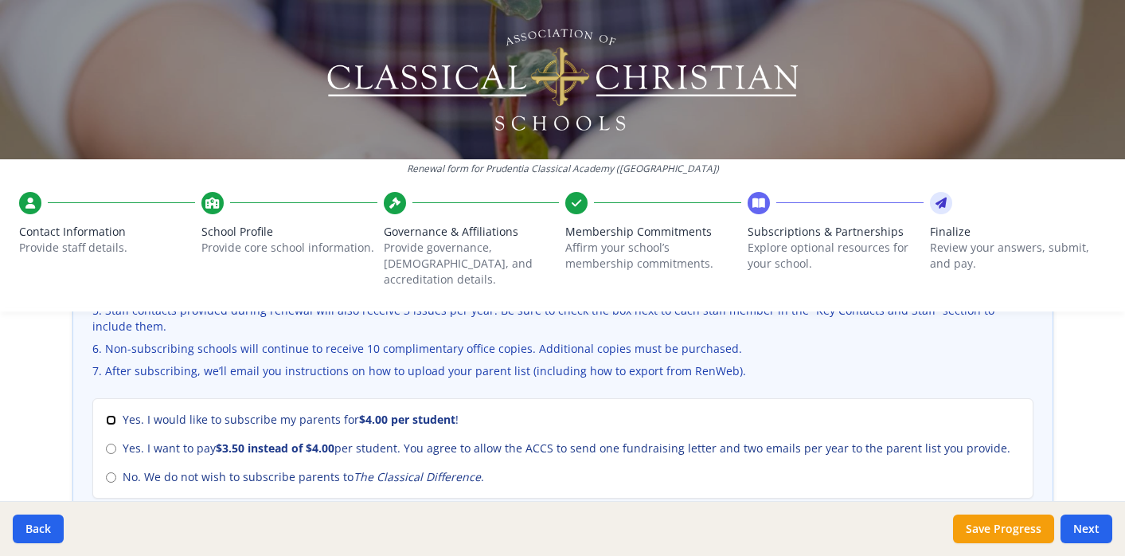
click at [110, 415] on input "Yes. I would like to subscribe my parents for $4.00 per student !" at bounding box center [111, 420] width 10 height 10
radio input "true"
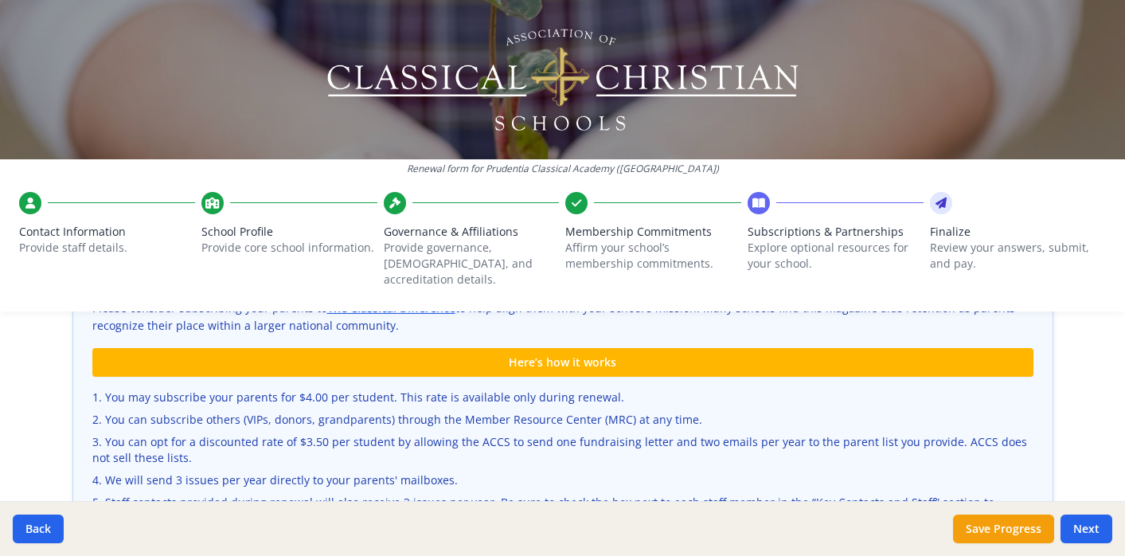
scroll to position [474, 0]
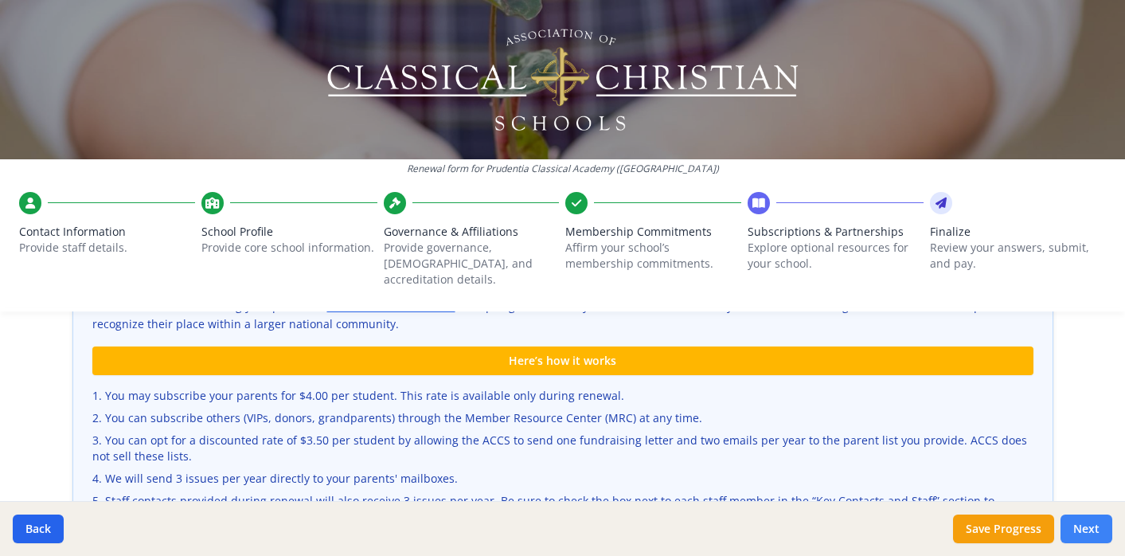
click at [1087, 526] on button "Next" at bounding box center [1086, 528] width 52 height 29
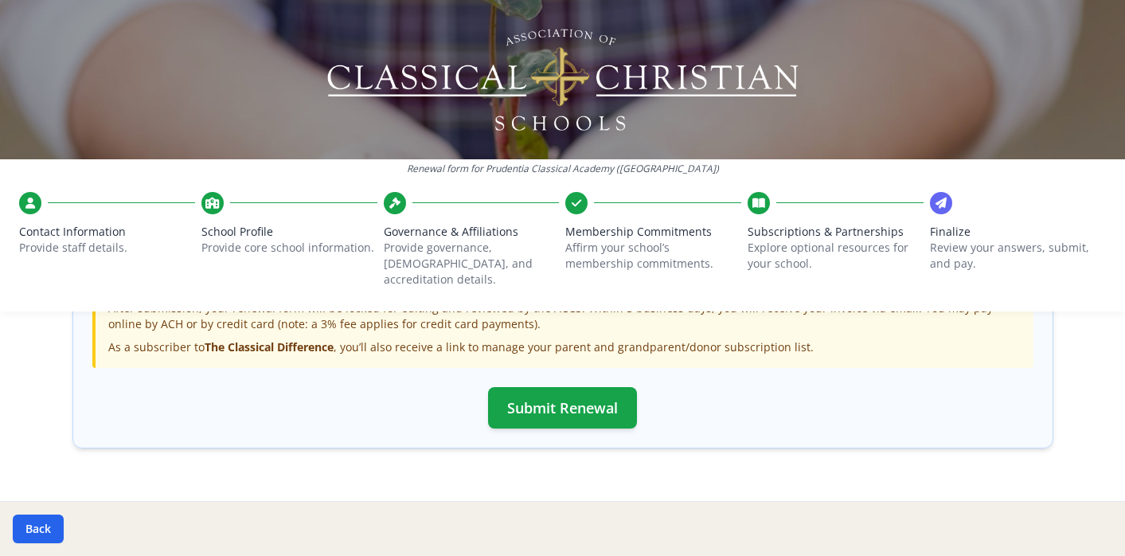
scroll to position [630, 0]
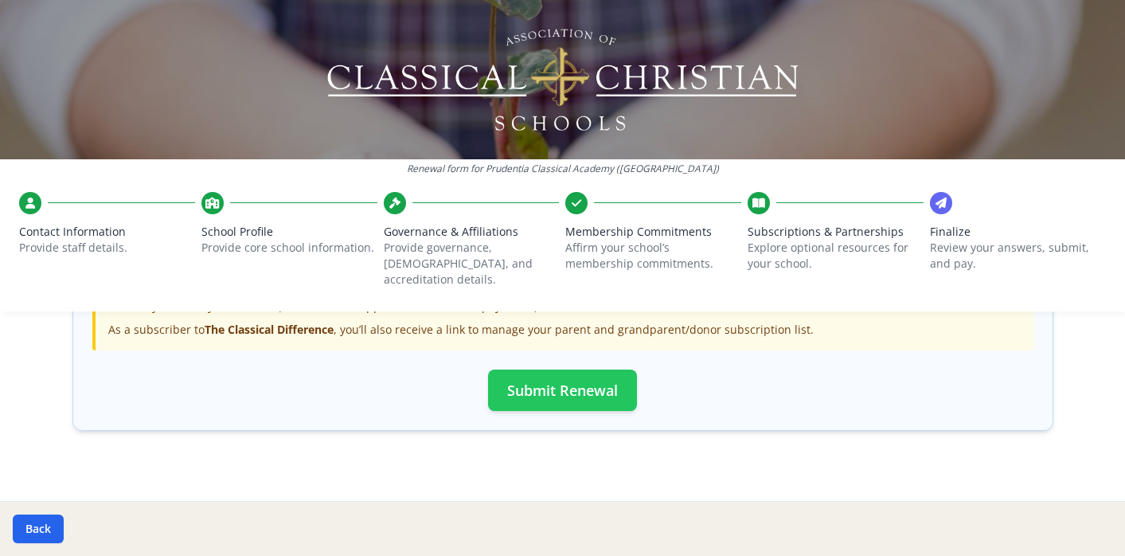
click at [560, 378] on button "Submit Renewal" at bounding box center [562, 389] width 149 height 41
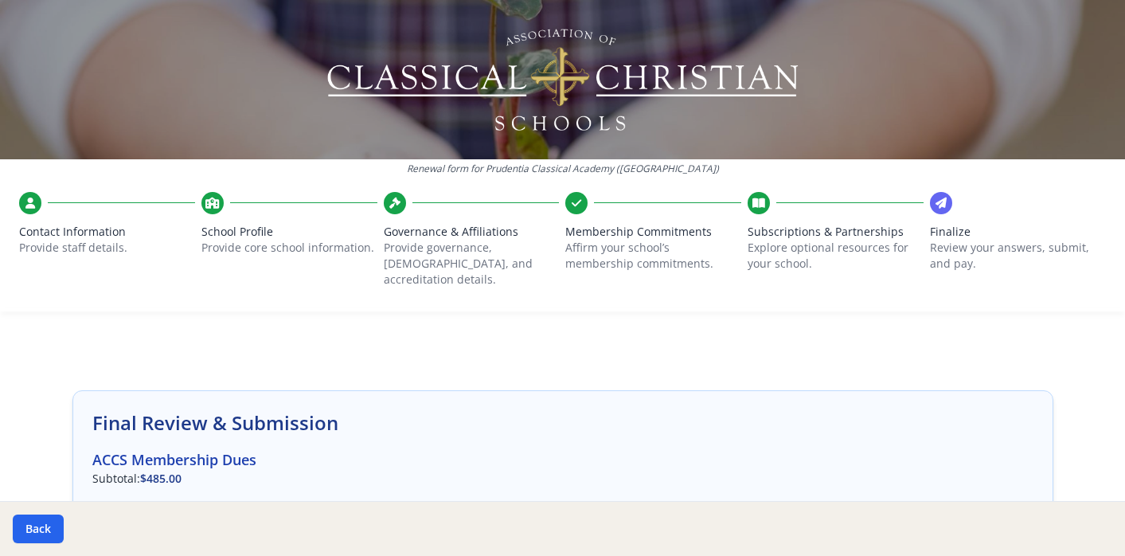
scroll to position [0, 0]
